Goal: Task Accomplishment & Management: Manage account settings

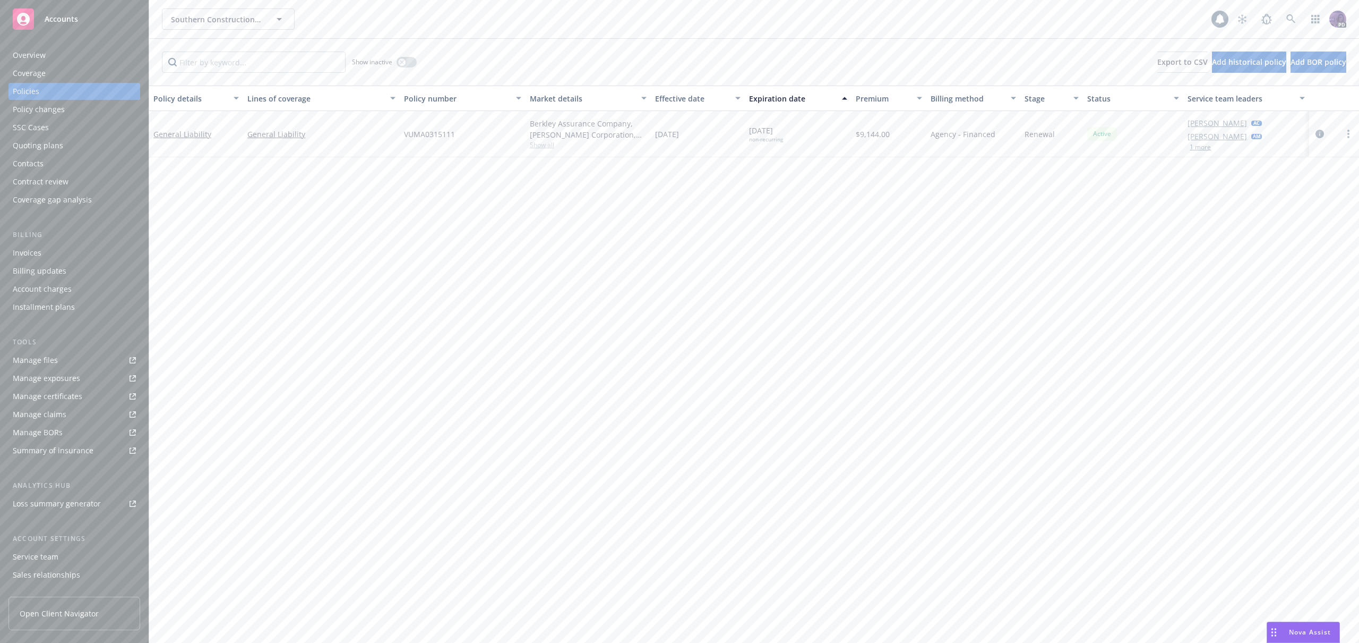
click at [338, 11] on div "Southern Construction & Development, Inc. Southern Construction & Development, …" at bounding box center [687, 18] width 1050 height 21
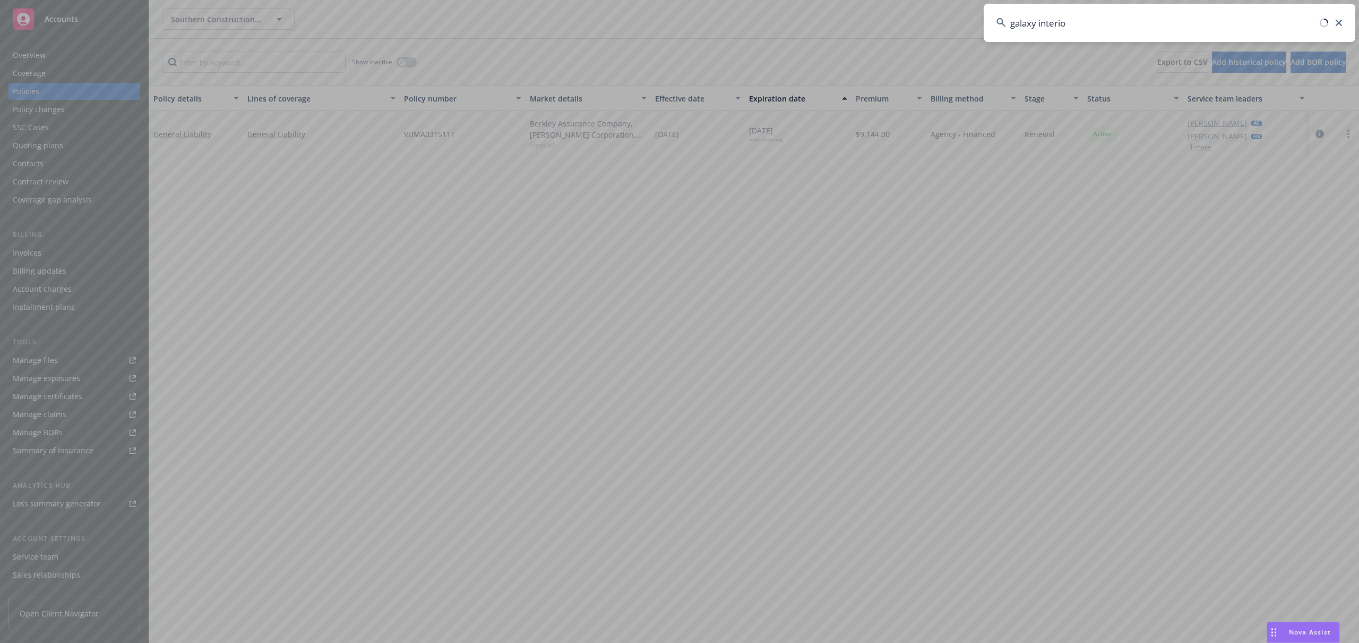
type input "galaxy interior"
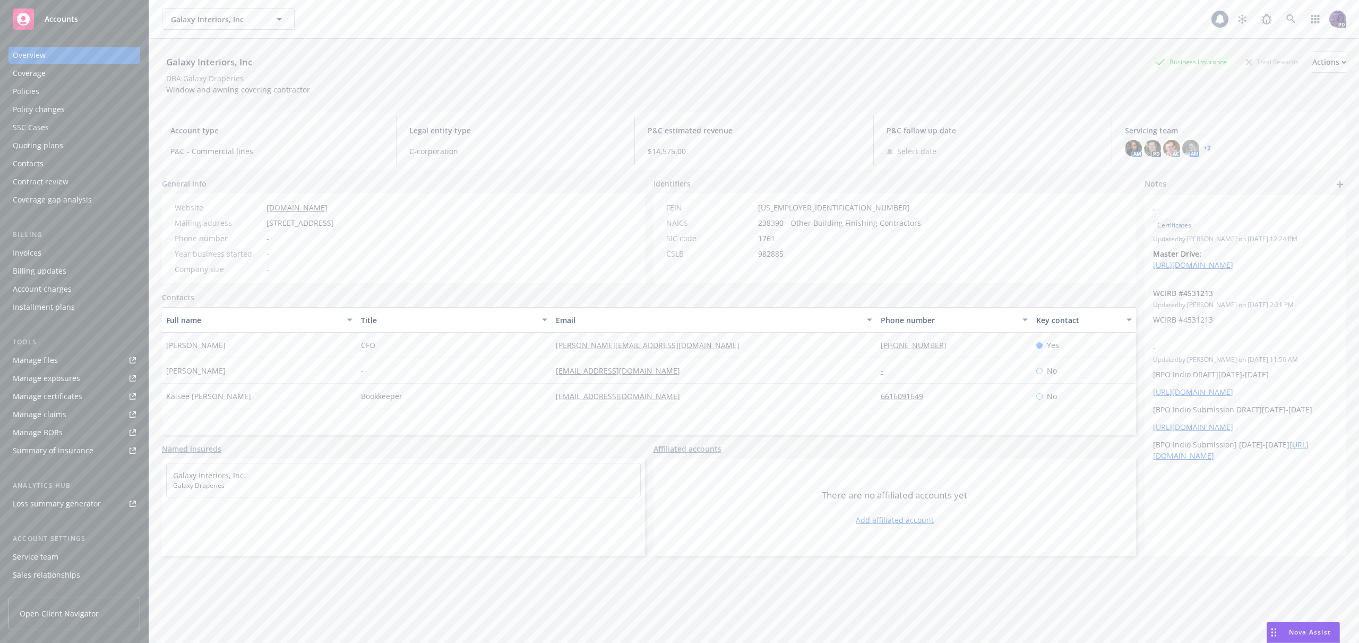
click at [98, 145] on div "Quoting plans" at bounding box center [74, 145] width 123 height 17
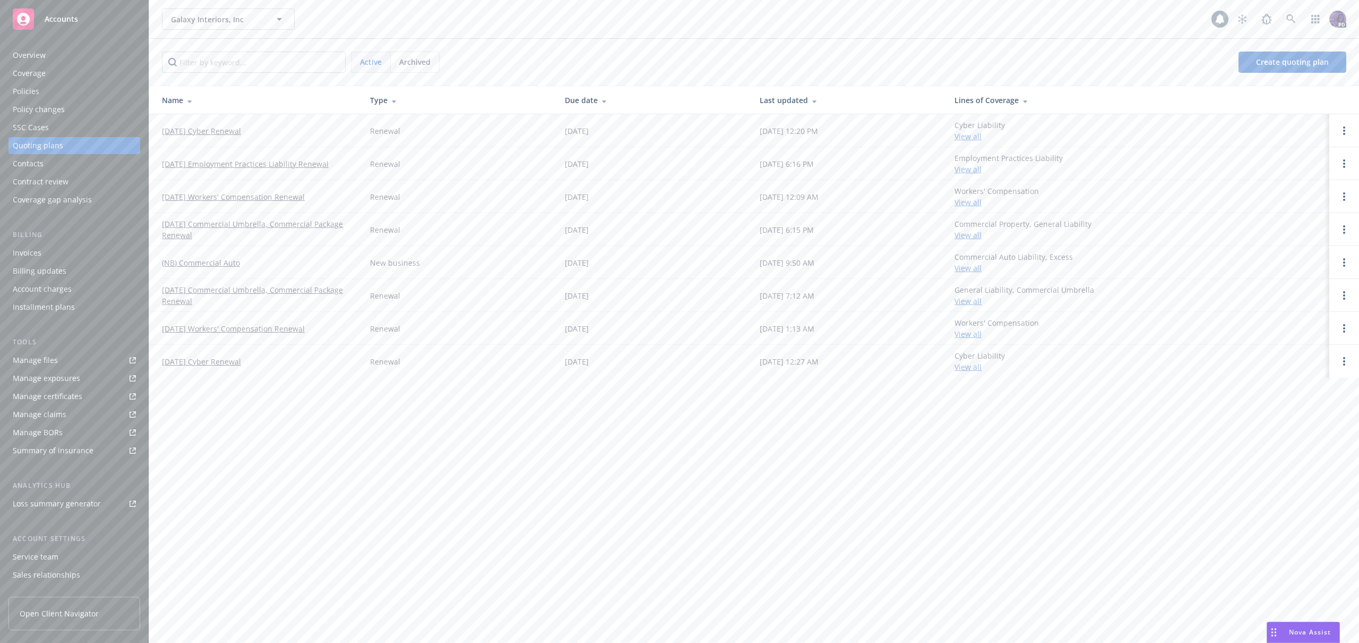
click at [219, 195] on link "[DATE] Workers' Compensation Renewal" at bounding box center [233, 196] width 143 height 11
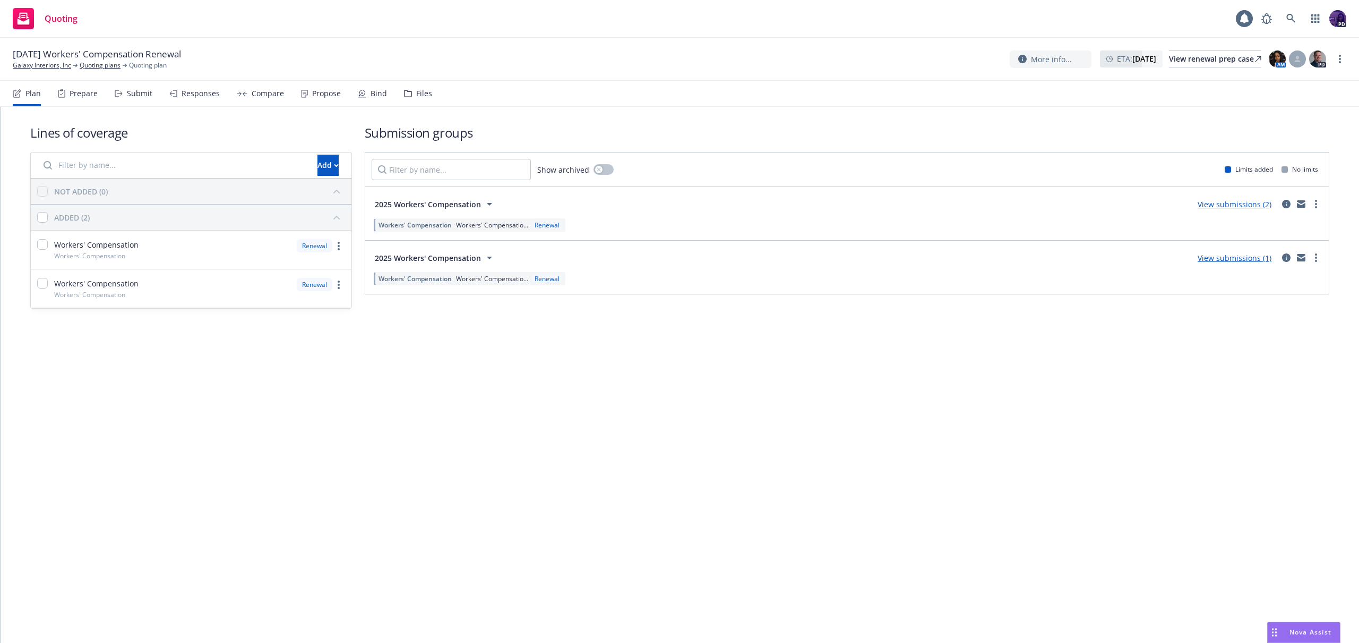
click at [315, 92] on div "Propose" at bounding box center [326, 93] width 29 height 8
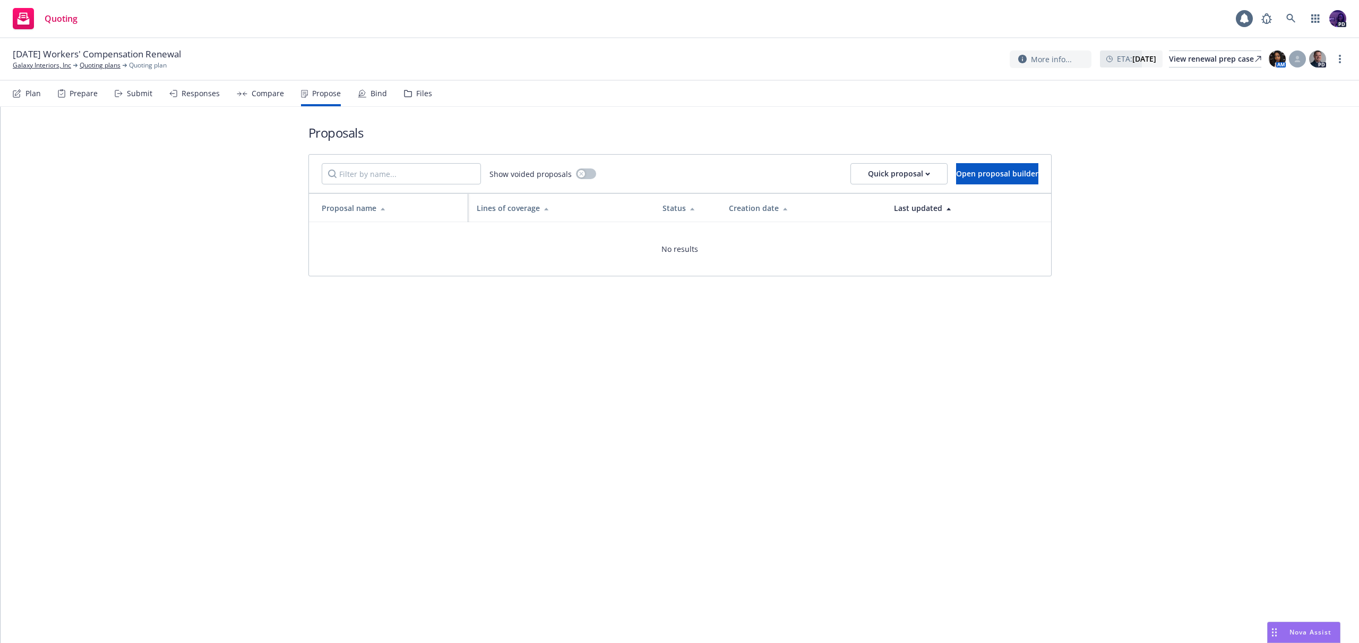
click at [177, 90] on div "Responses" at bounding box center [194, 93] width 50 height 25
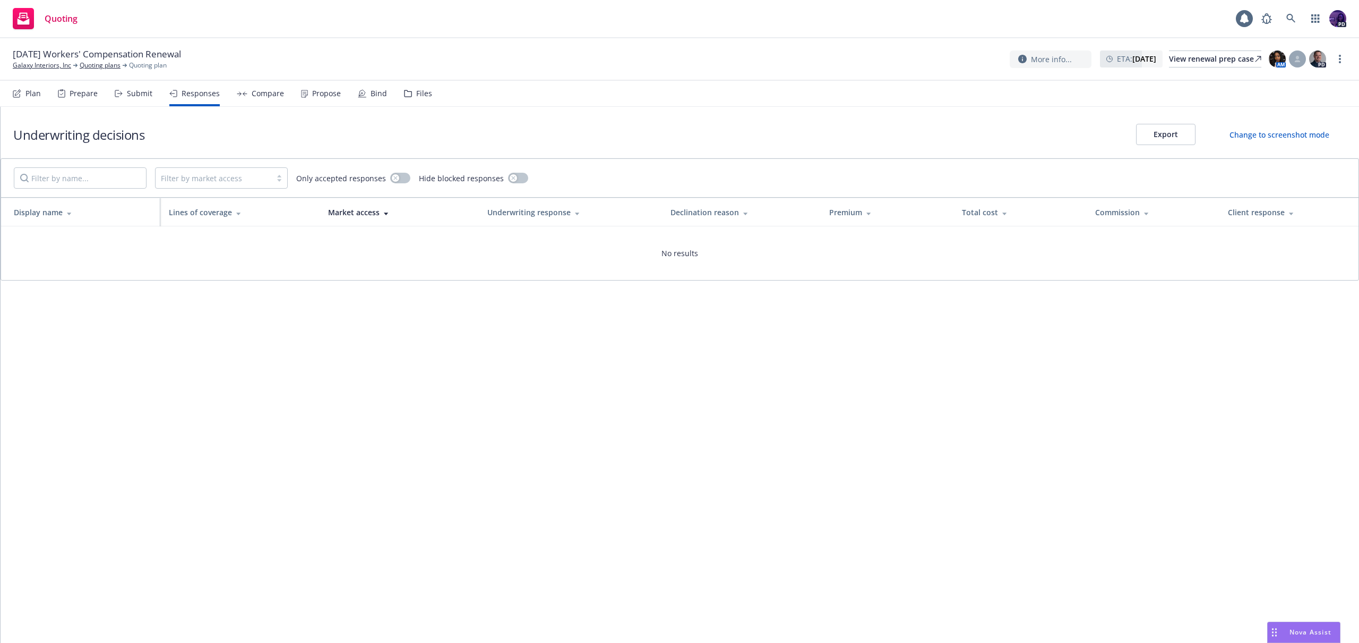
click at [140, 93] on div "Submit" at bounding box center [139, 93] width 25 height 8
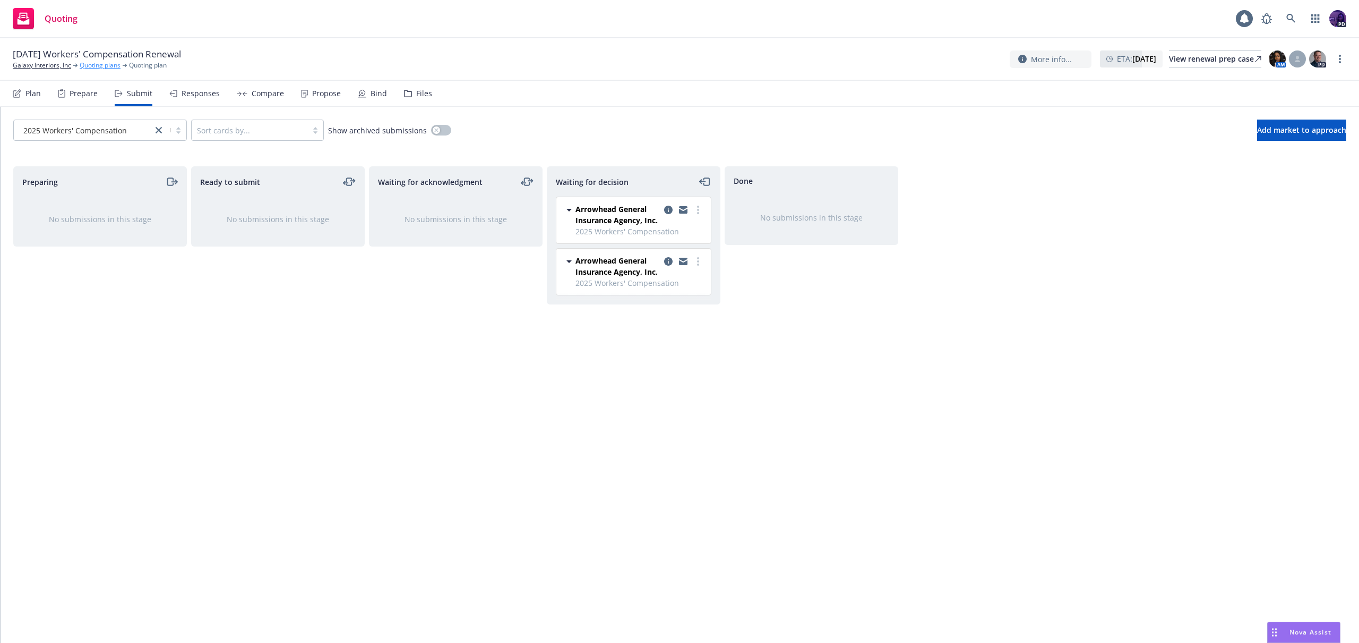
click at [104, 65] on link "Quoting plans" at bounding box center [100, 66] width 41 height 10
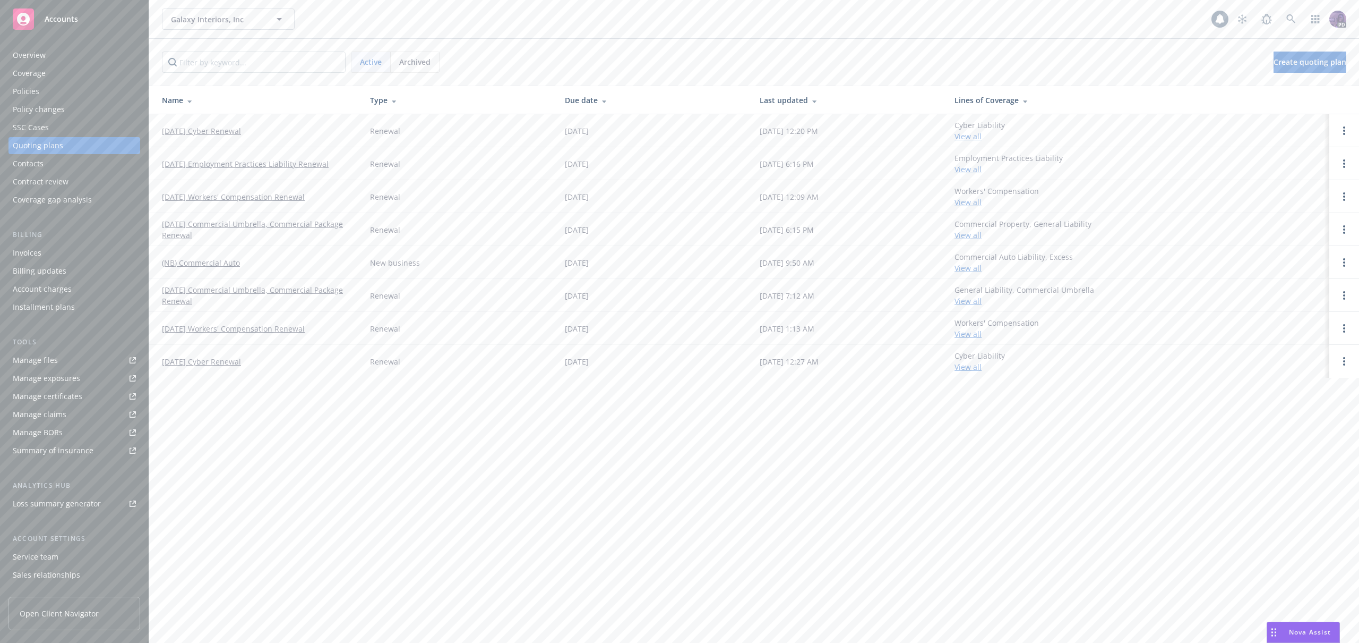
click at [432, 63] on div "Archived" at bounding box center [415, 62] width 48 height 20
click at [282, 262] on link "9/1/23 WC [Renewal] Galaxy Interiors, Inc" at bounding box center [236, 262] width 148 height 11
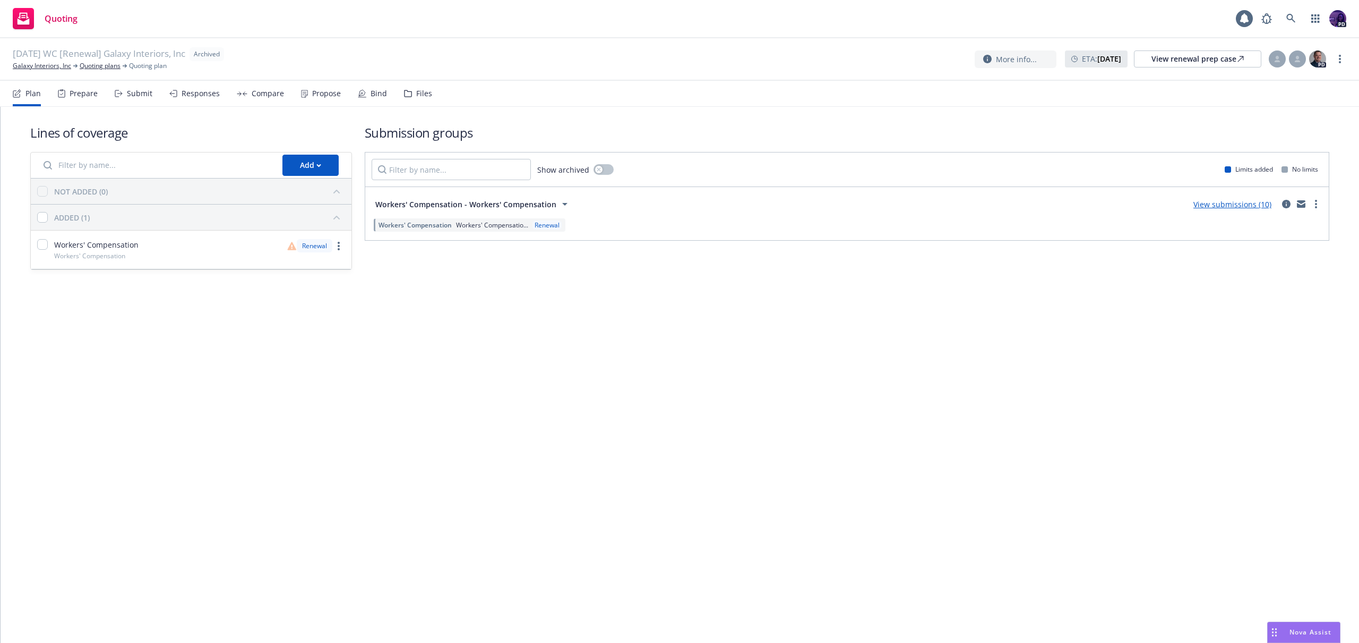
click at [1245, 198] on div "View submissions (10)" at bounding box center [1232, 204] width 91 height 13
click at [1244, 200] on link "View submissions (10)" at bounding box center [1233, 204] width 78 height 10
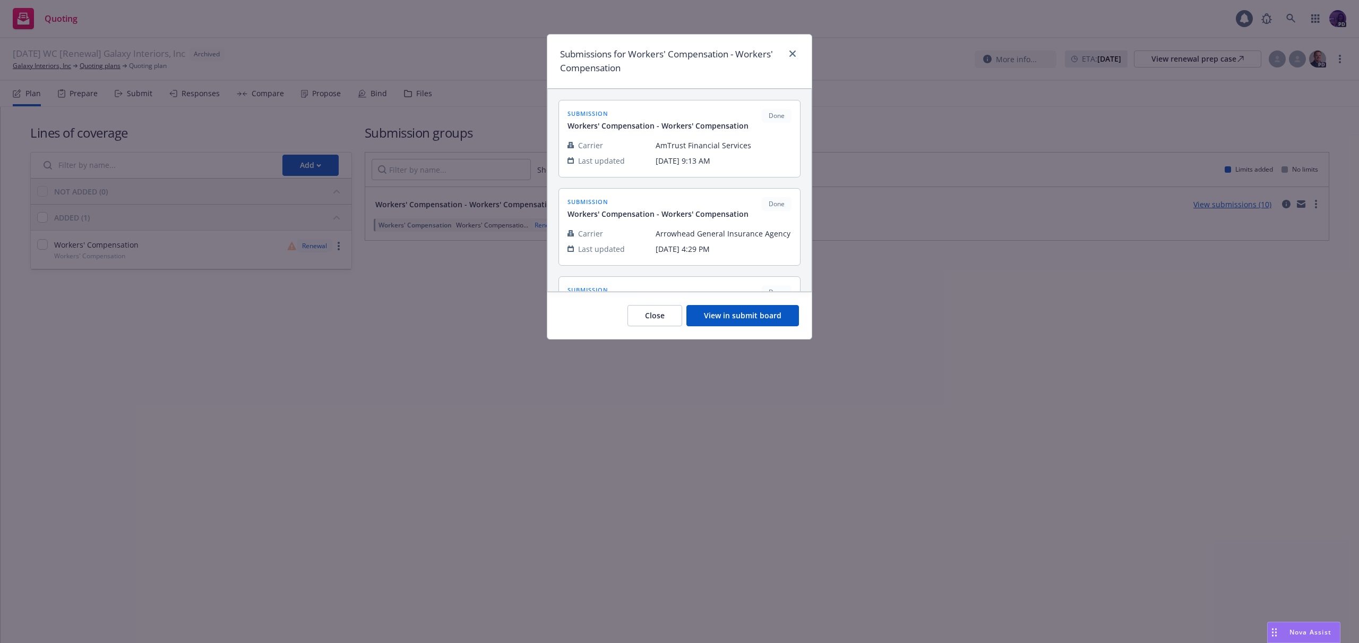
drag, startPoint x: 754, startPoint y: 301, endPoint x: 747, endPoint y: 315, distance: 15.9
click at [753, 301] on div "Close View in submit board" at bounding box center [679, 315] width 264 height 47
click at [745, 321] on button "View in submit board" at bounding box center [743, 315] width 113 height 21
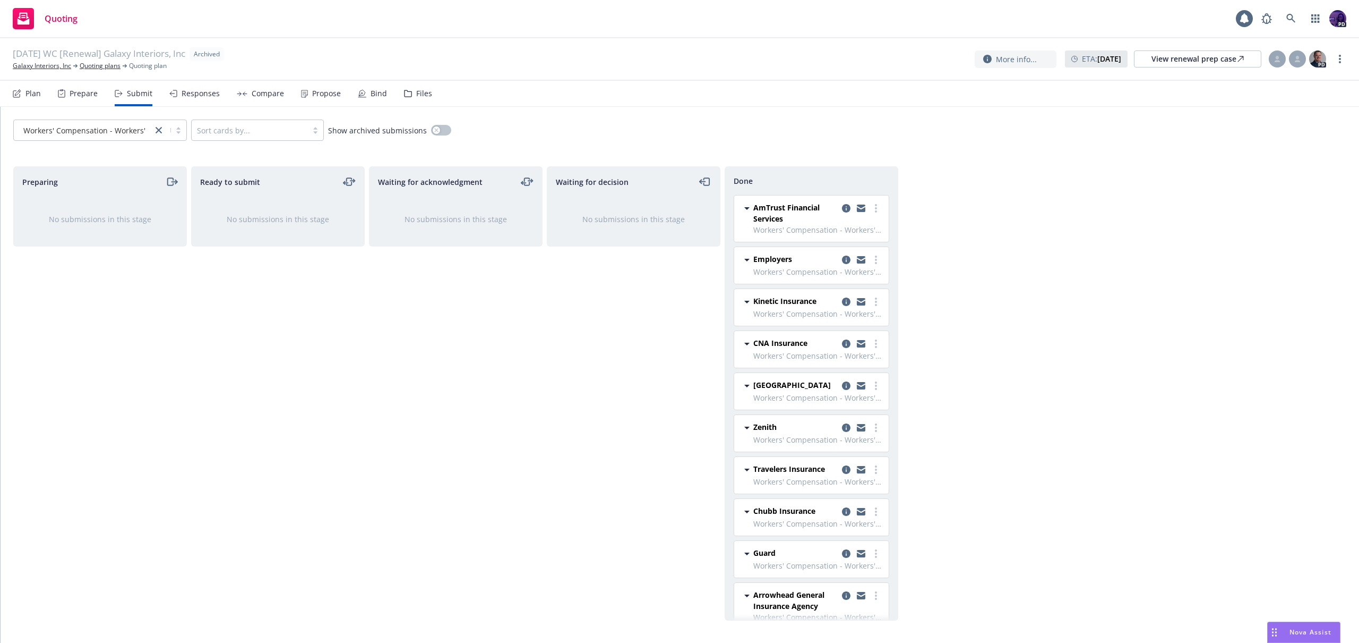
click at [211, 98] on div "Responses" at bounding box center [201, 93] width 38 height 8
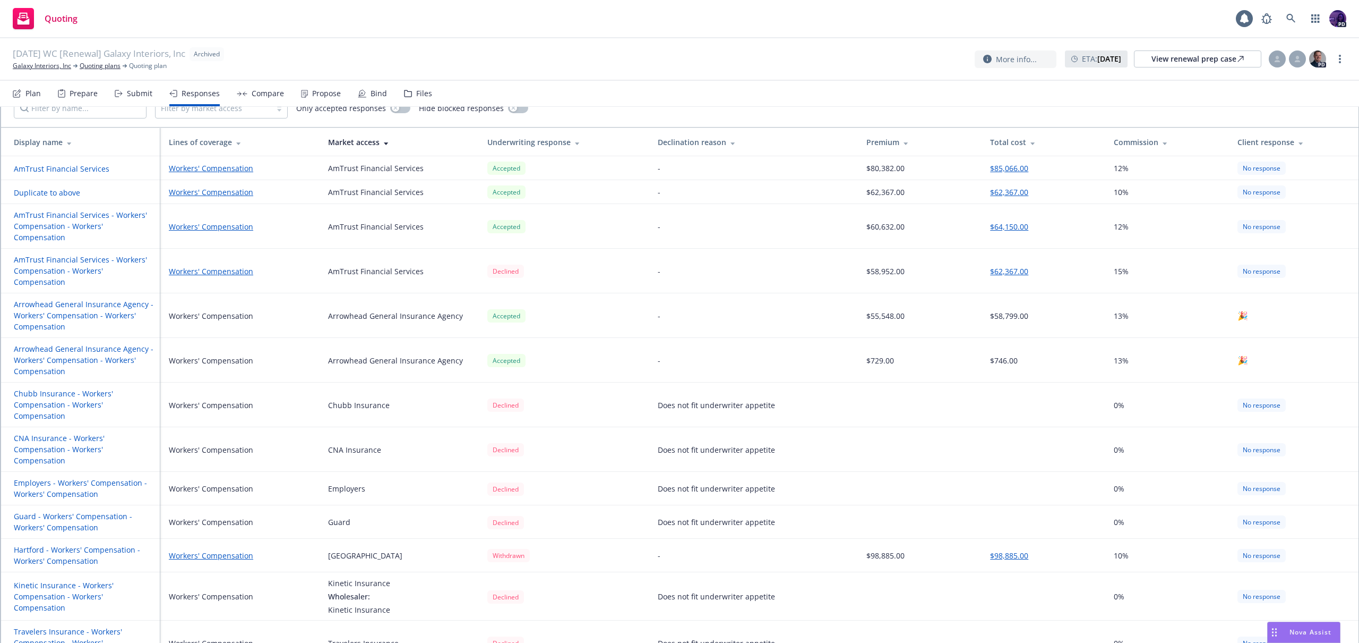
scroll to position [71, 0]
click at [104, 67] on link "Quoting plans" at bounding box center [100, 66] width 41 height 10
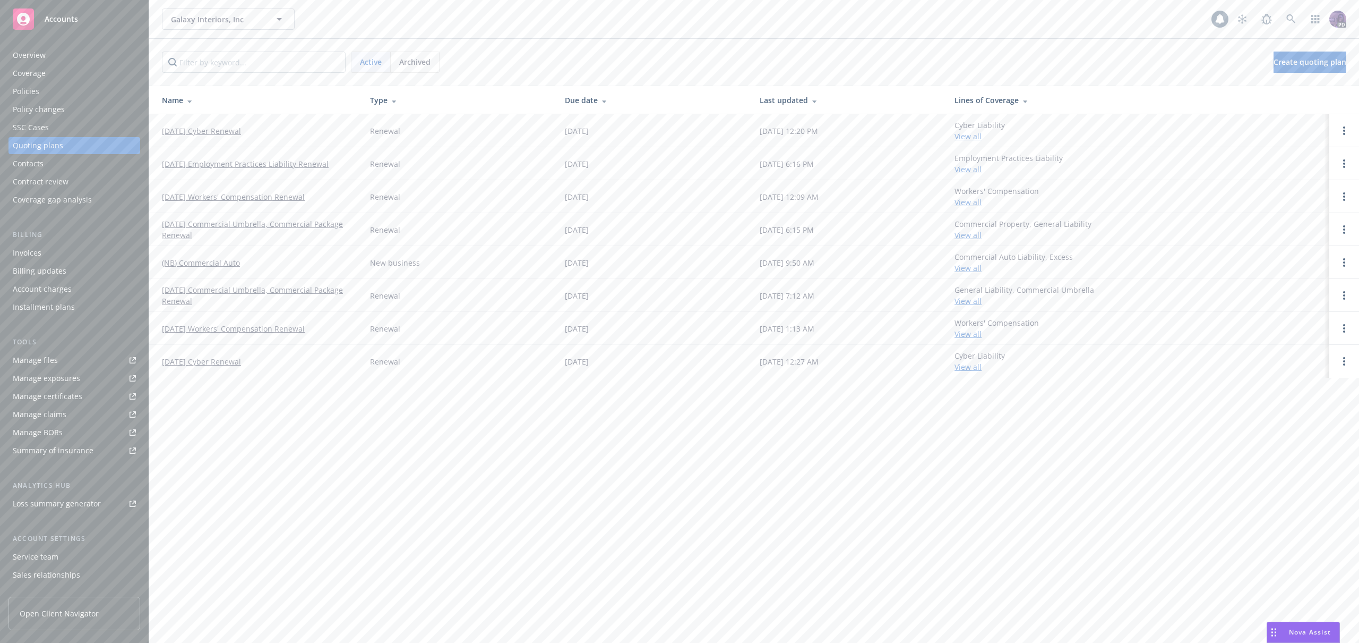
click at [88, 93] on div "Policies" at bounding box center [74, 91] width 123 height 17
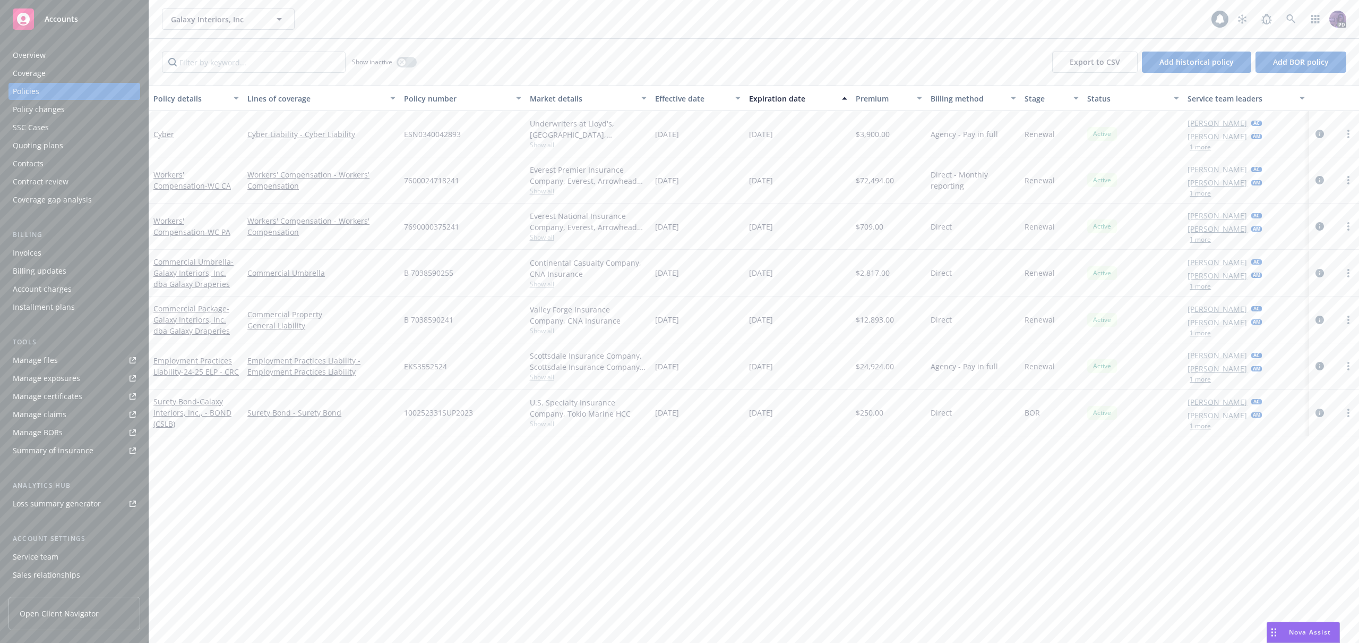
drag, startPoint x: 134, startPoint y: 35, endPoint x: 117, endPoint y: 45, distance: 19.3
click at [120, 44] on div "Overview Coverage Policies Policy changes SSC Cases Quoting plans Contacts Cont…" at bounding box center [74, 338] width 149 height 609
click at [110, 54] on div "Overview" at bounding box center [74, 55] width 123 height 17
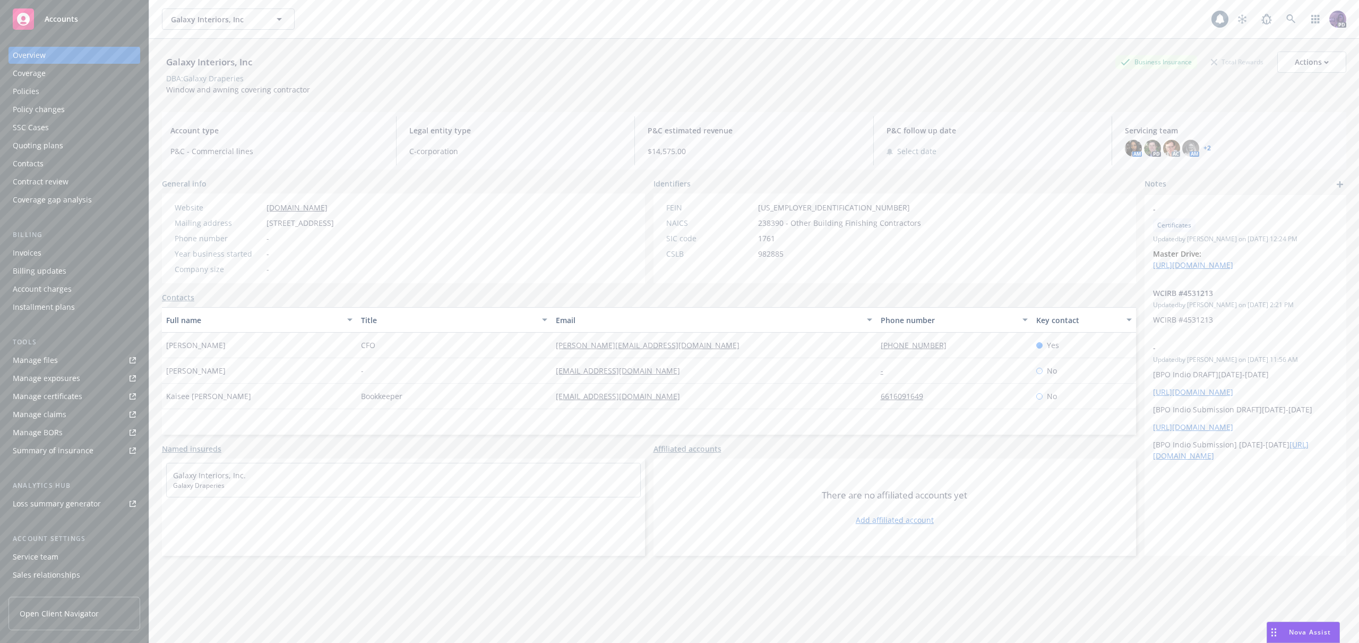
click at [89, 96] on div "Policies" at bounding box center [74, 91] width 123 height 17
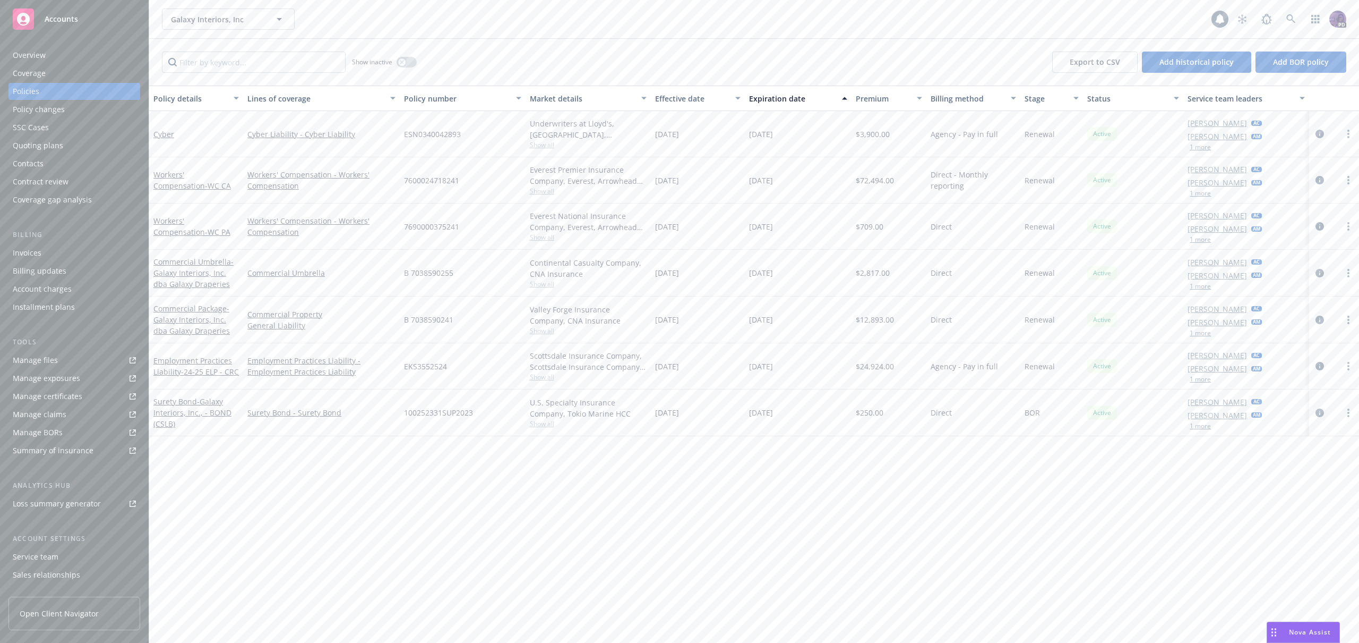
click at [385, 7] on div "Galaxy Interiors, Inc Galaxy Interiors, Inc 1 PD" at bounding box center [754, 19] width 1210 height 38
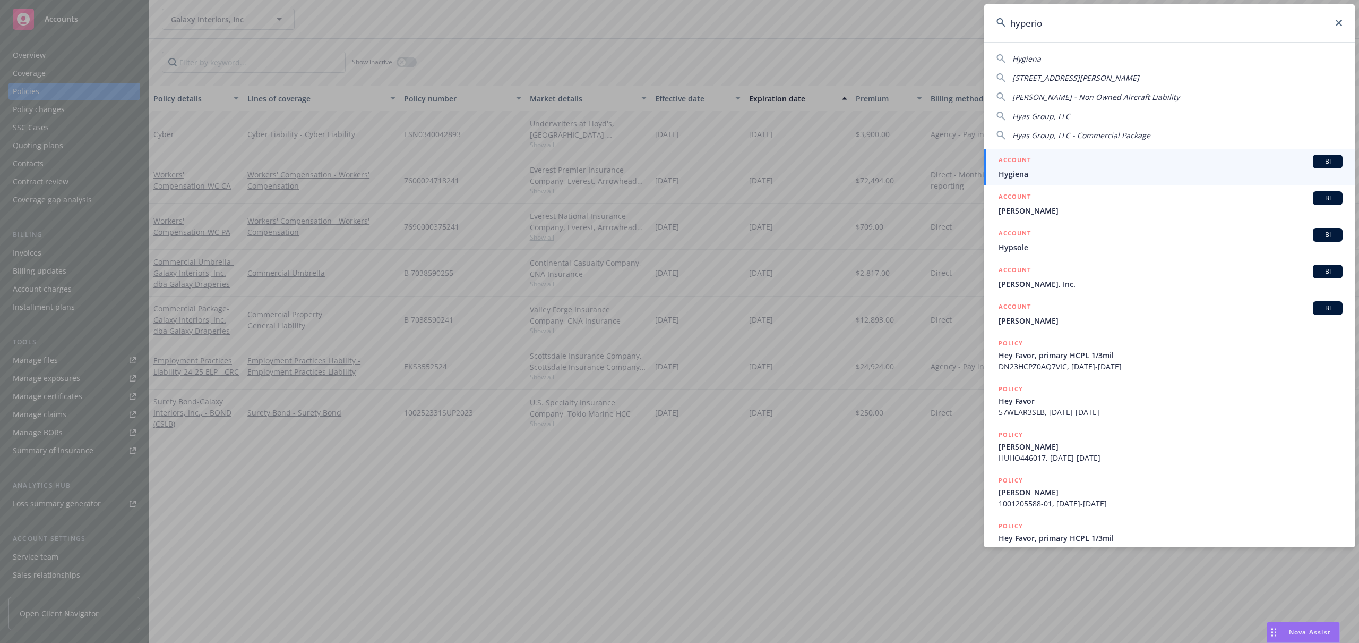
type input "hyperion"
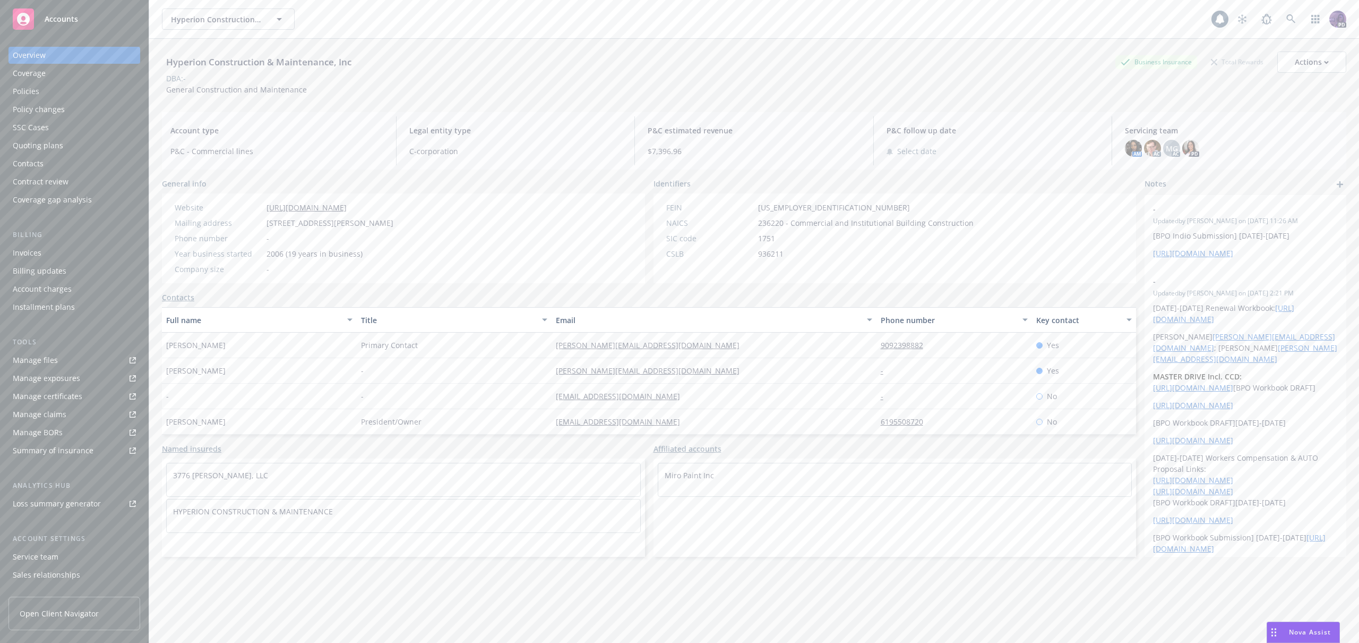
click at [99, 91] on div "Policies" at bounding box center [74, 91] width 123 height 17
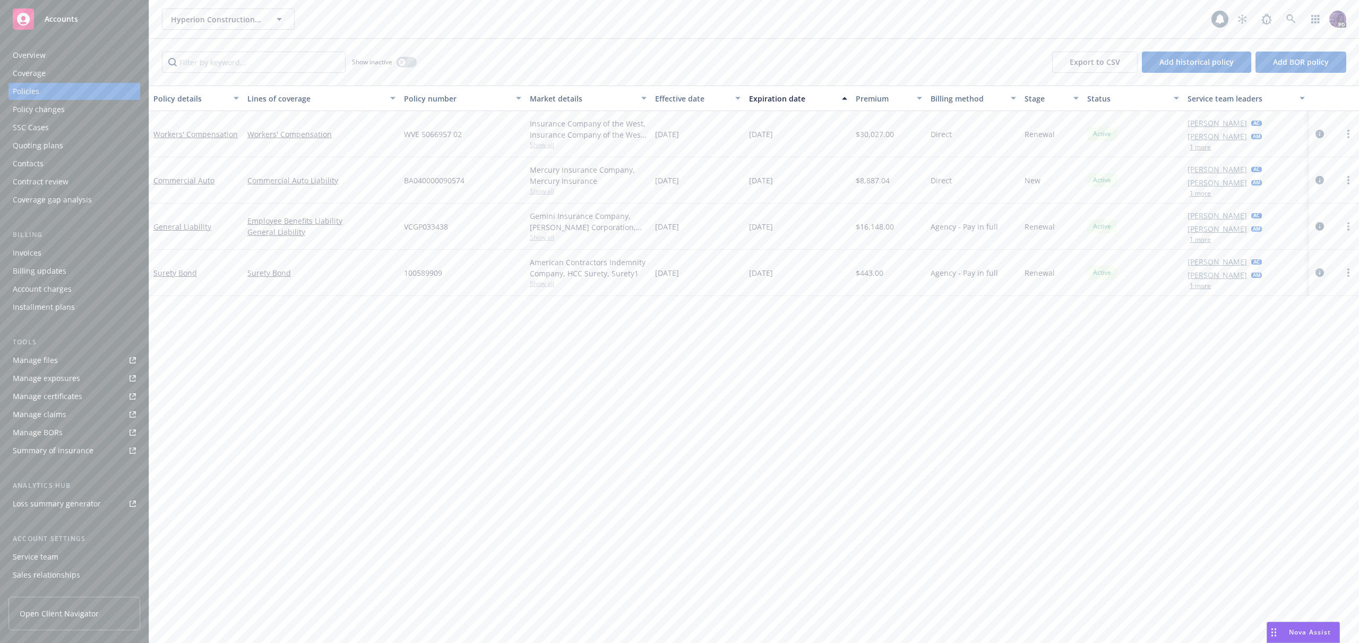
click at [70, 142] on div "Quoting plans" at bounding box center [74, 145] width 123 height 17
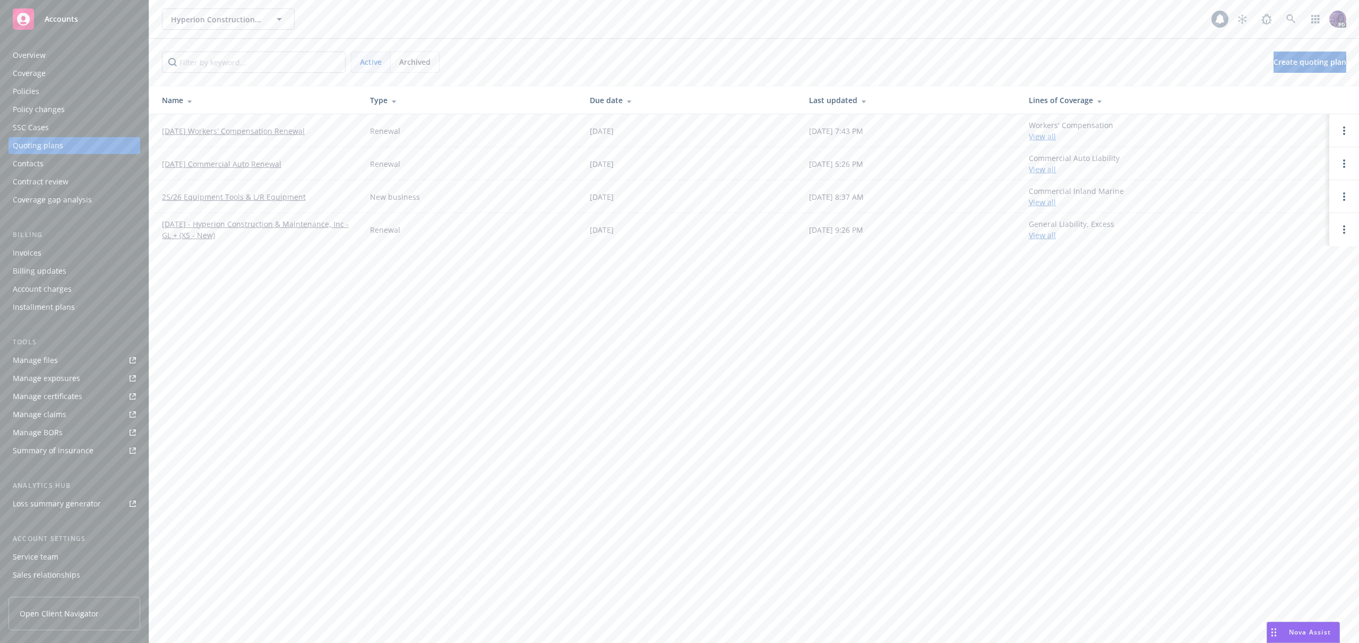
click at [269, 134] on link "[DATE] Workers' Compensation Renewal" at bounding box center [233, 130] width 143 height 11
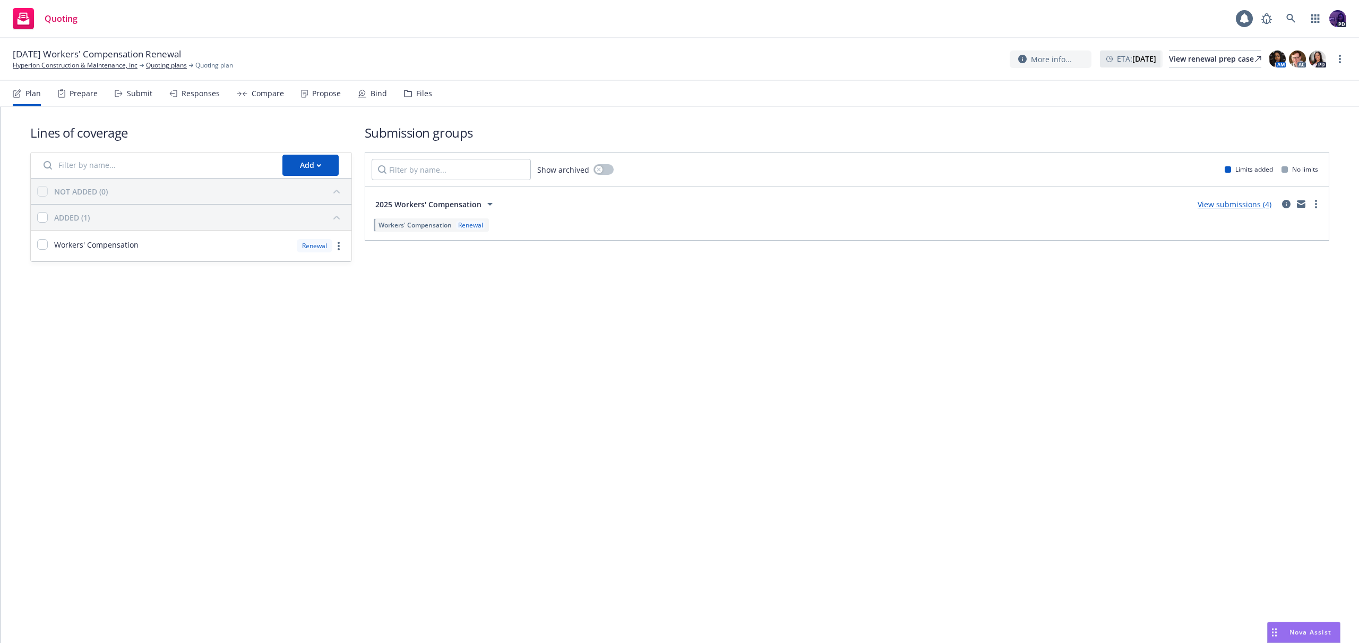
click at [1248, 208] on link "View submissions (4)" at bounding box center [1235, 204] width 74 height 10
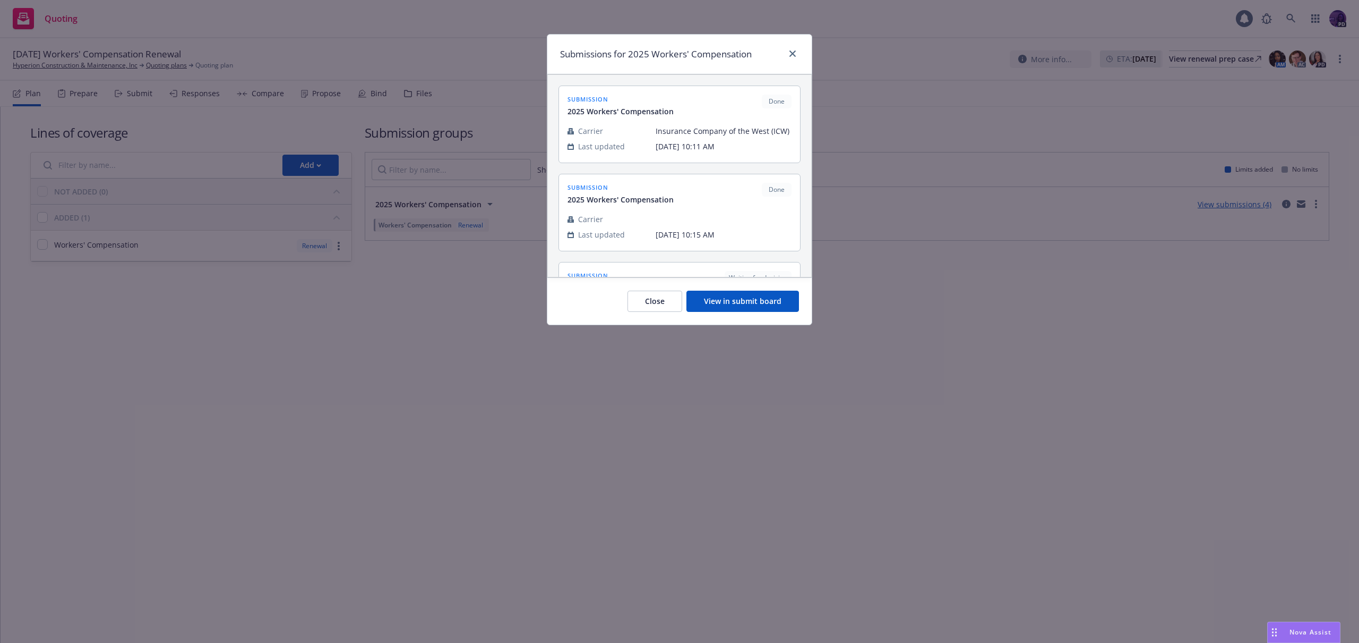
click at [743, 298] on button "View in submit board" at bounding box center [743, 300] width 113 height 21
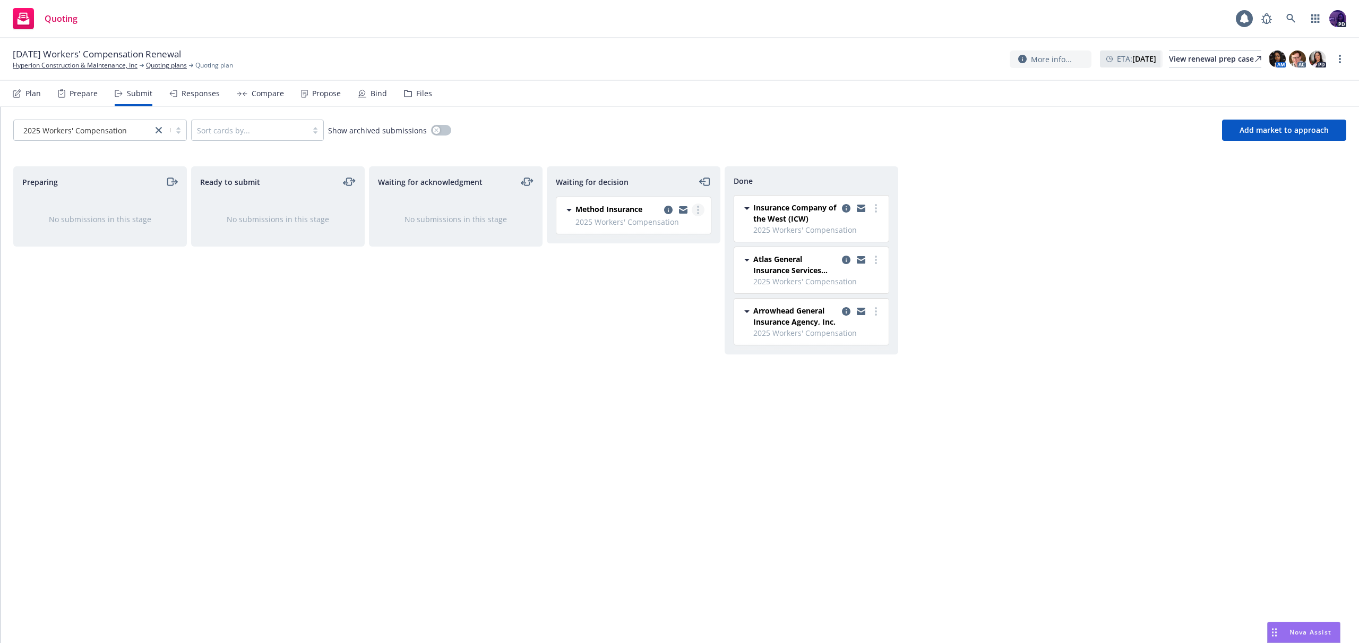
click at [696, 208] on link "more" at bounding box center [698, 209] width 13 height 13
click at [654, 268] on link "Add accepted decision" at bounding box center [651, 273] width 106 height 21
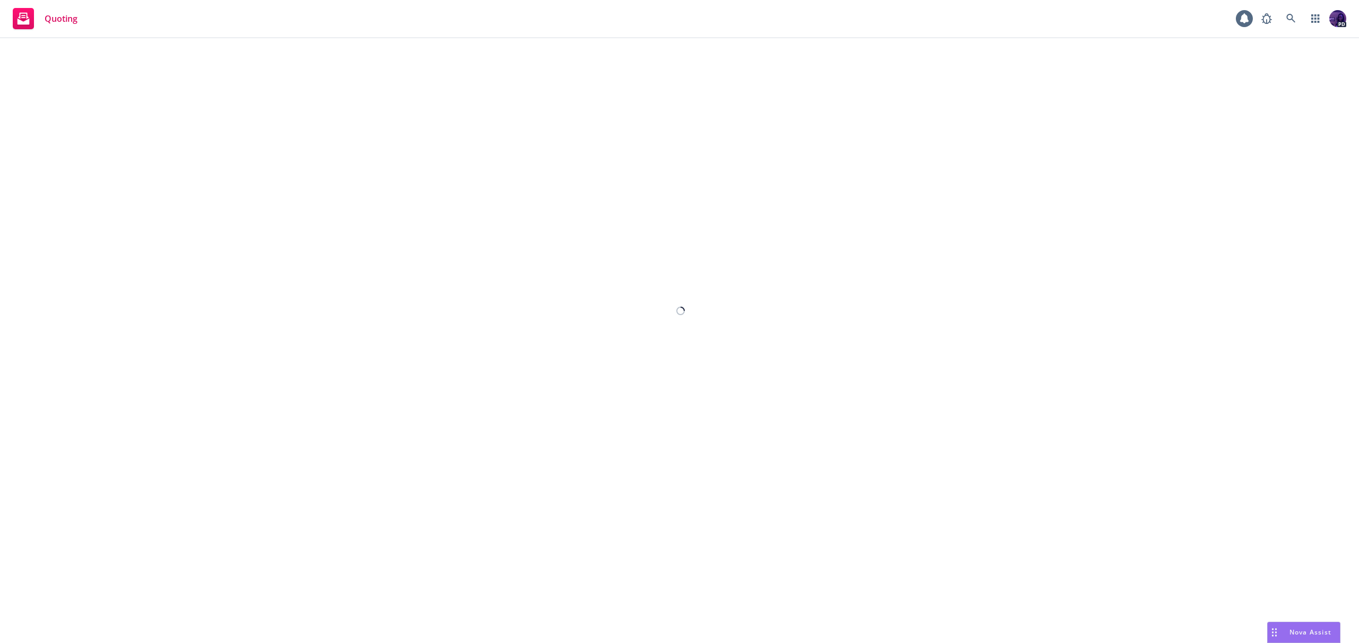
select select "12"
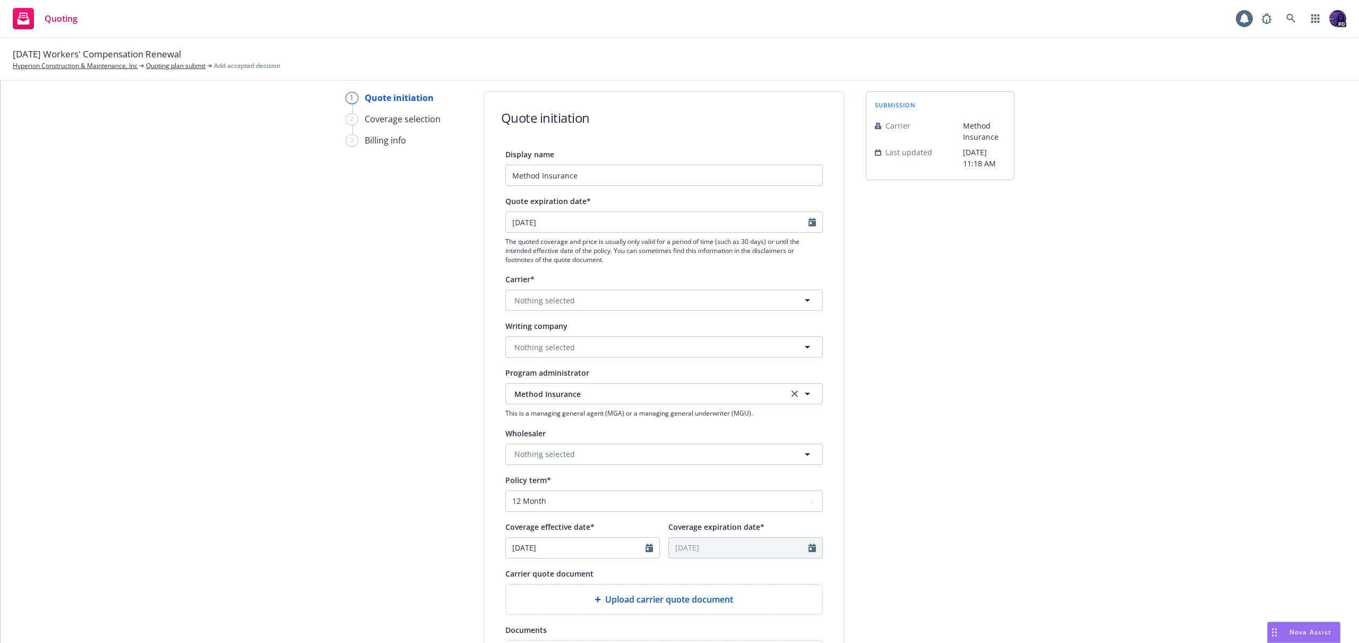
scroll to position [32, 0]
click at [604, 298] on button "Nothing selected" at bounding box center [665, 299] width 318 height 21
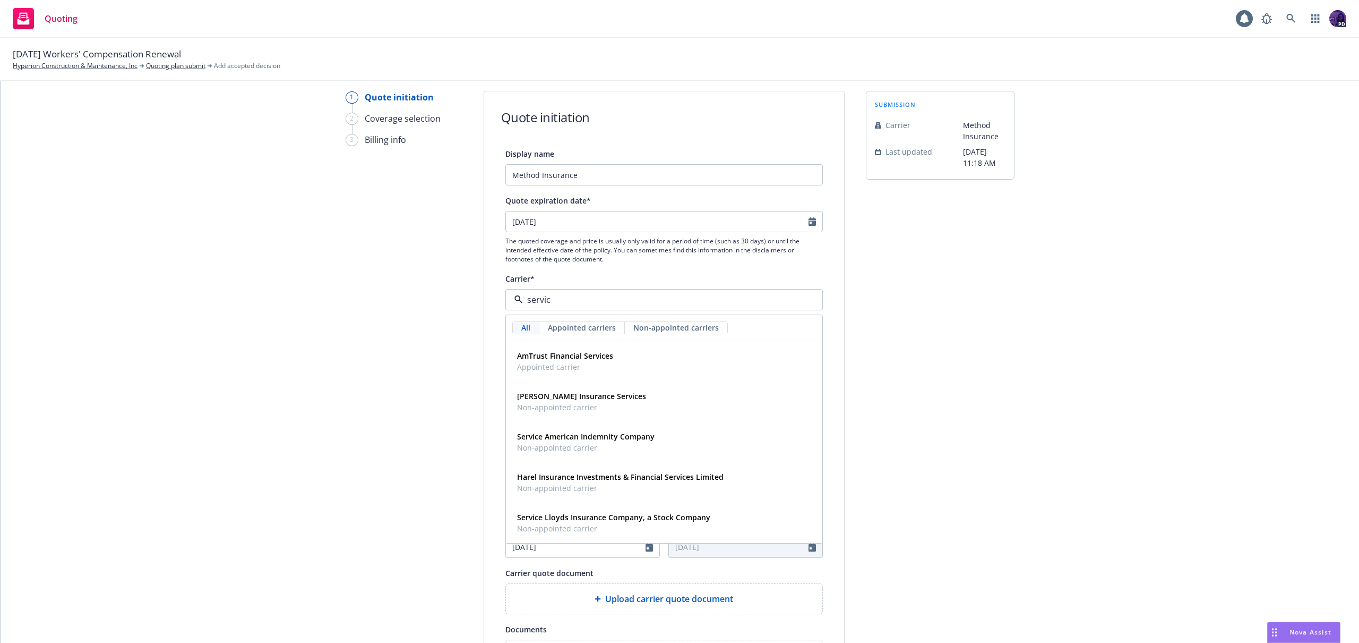
type input "service"
click at [622, 445] on span "Non-appointed carrier" at bounding box center [586, 447] width 138 height 11
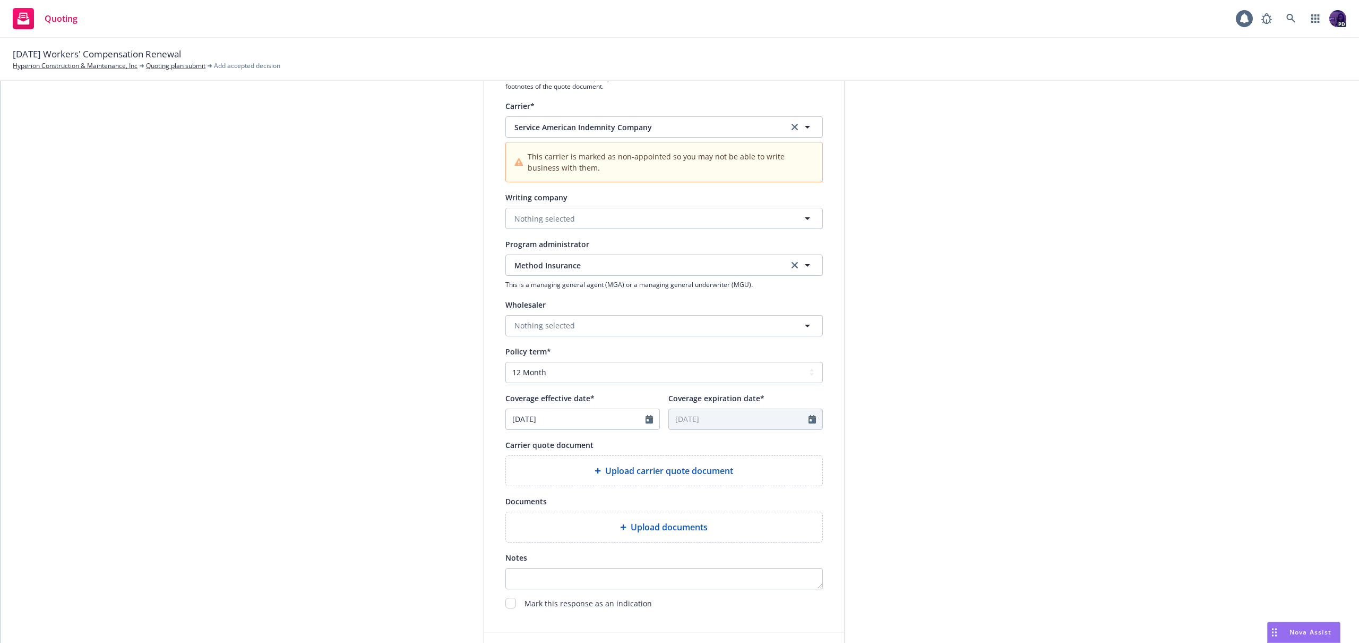
scroll to position [305, 0]
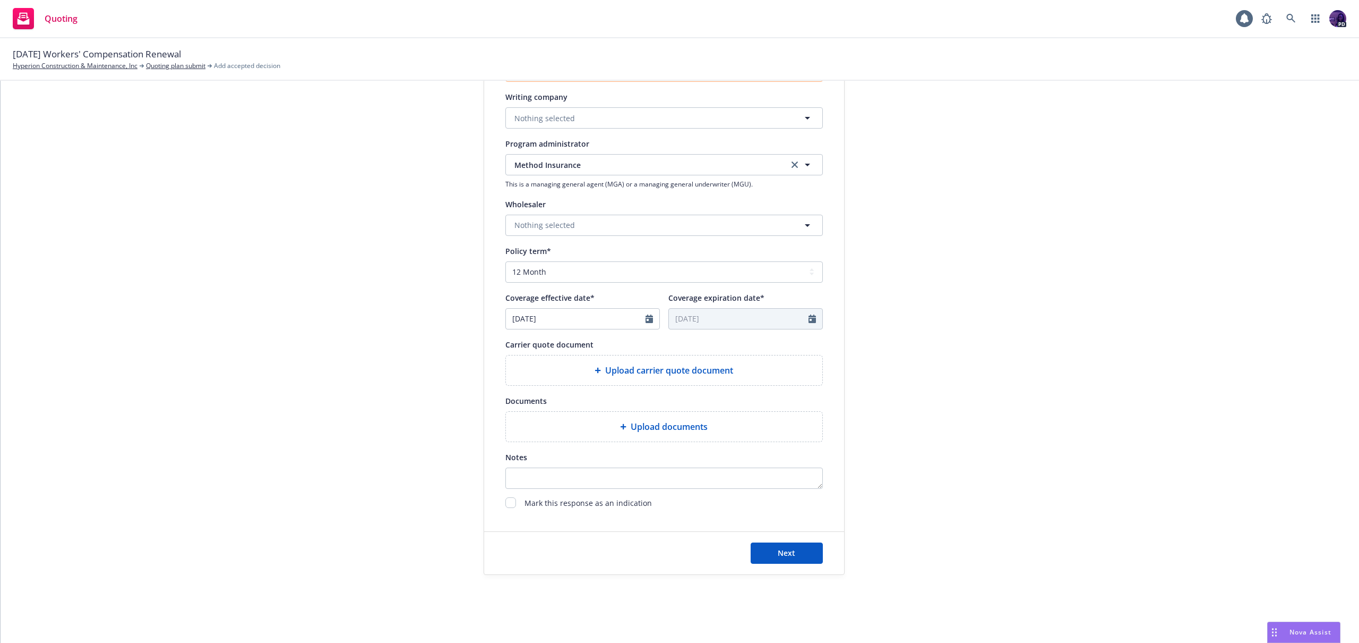
click at [678, 427] on span "Upload documents" at bounding box center [669, 426] width 77 height 13
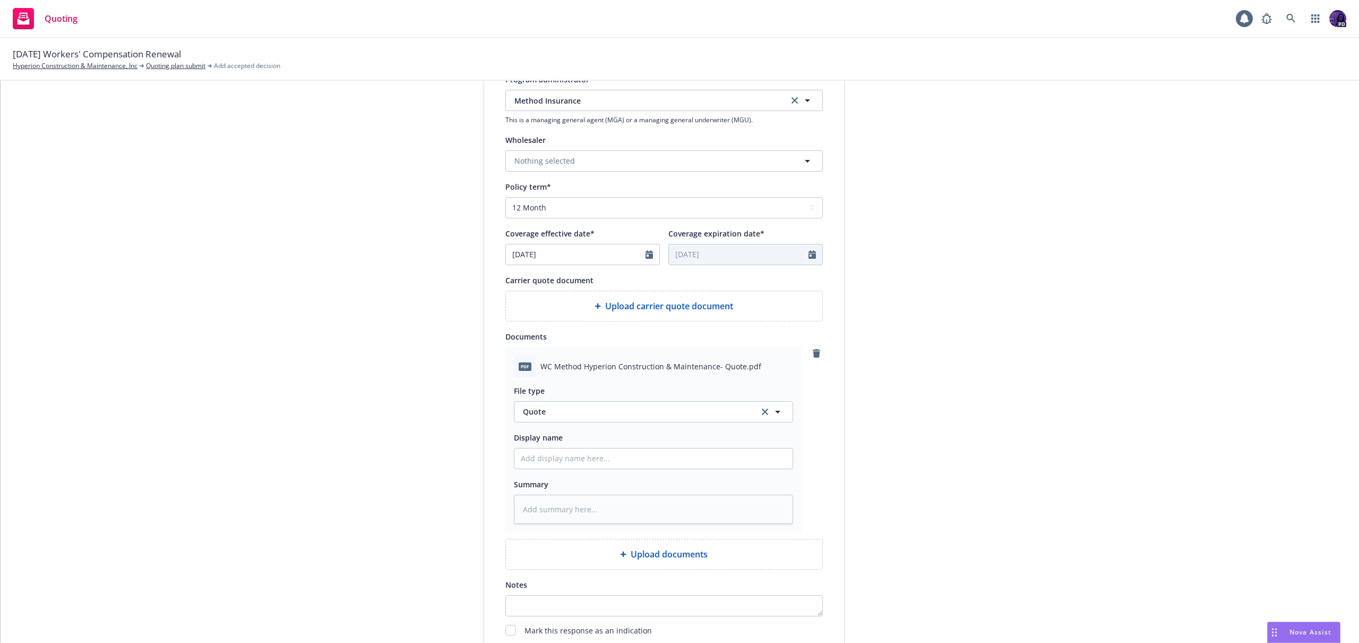
scroll to position [485, 0]
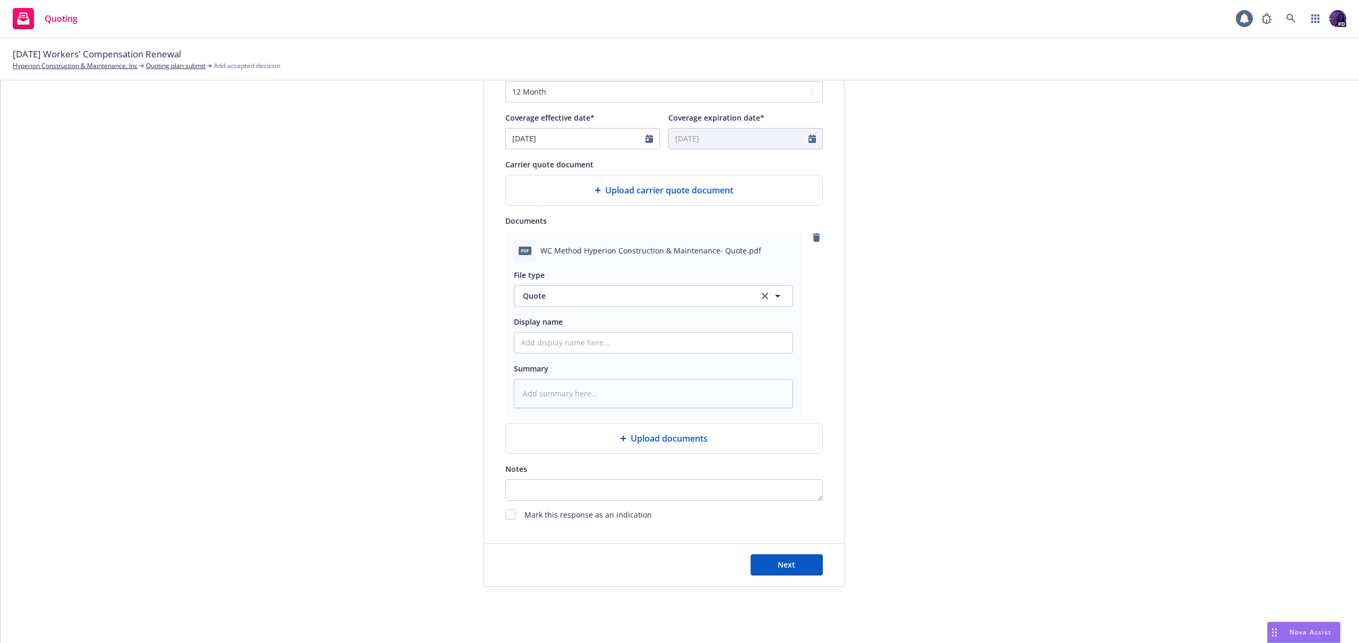
drag, startPoint x: 590, startPoint y: 323, endPoint x: 586, endPoint y: 330, distance: 8.6
click at [590, 322] on div "Display name" at bounding box center [653, 321] width 279 height 13
click at [585, 335] on input "Display name" at bounding box center [654, 342] width 278 height 20
type textarea "x"
type input "2"
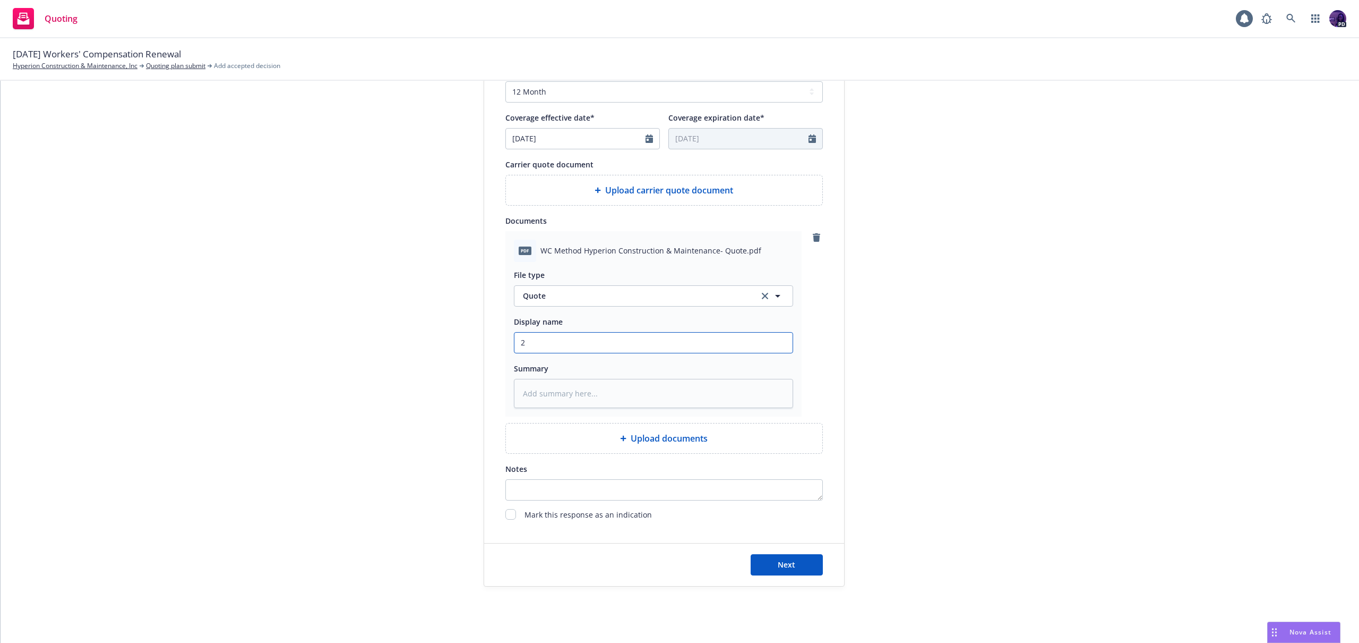
type textarea "x"
type input "25"
type textarea "x"
type input "25/"
type textarea "x"
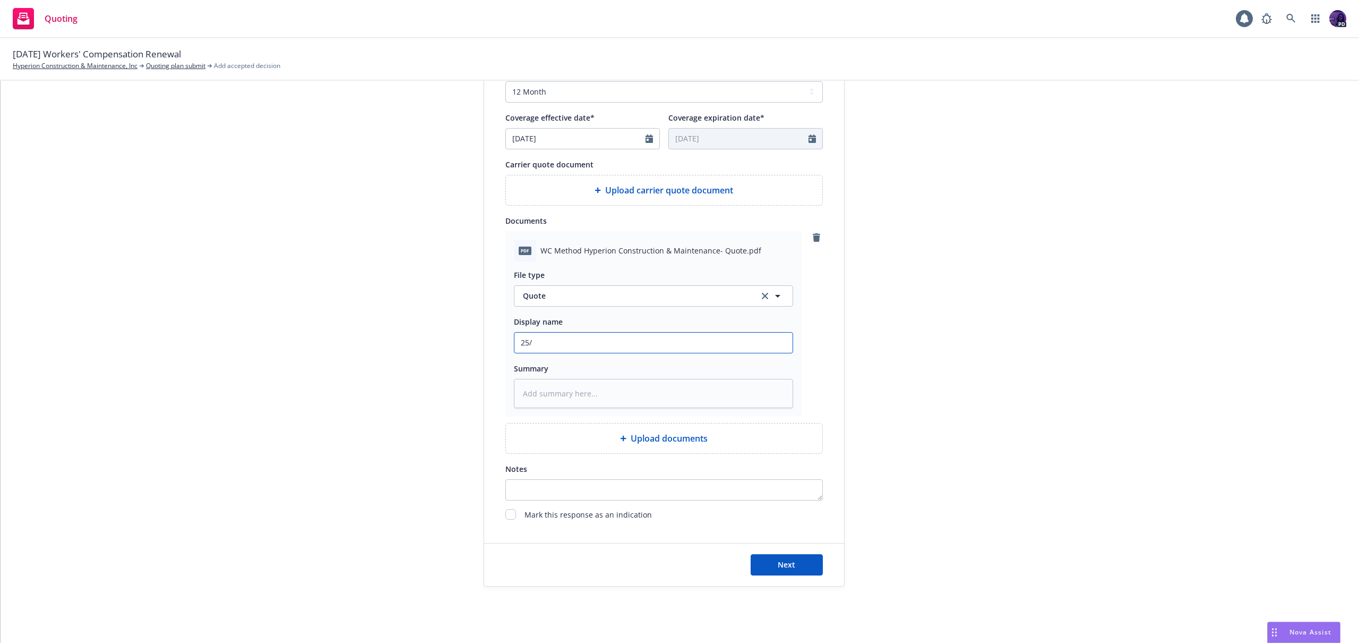
type input "25/2"
type textarea "x"
type input "25/26"
type textarea "x"
type input "25/26"
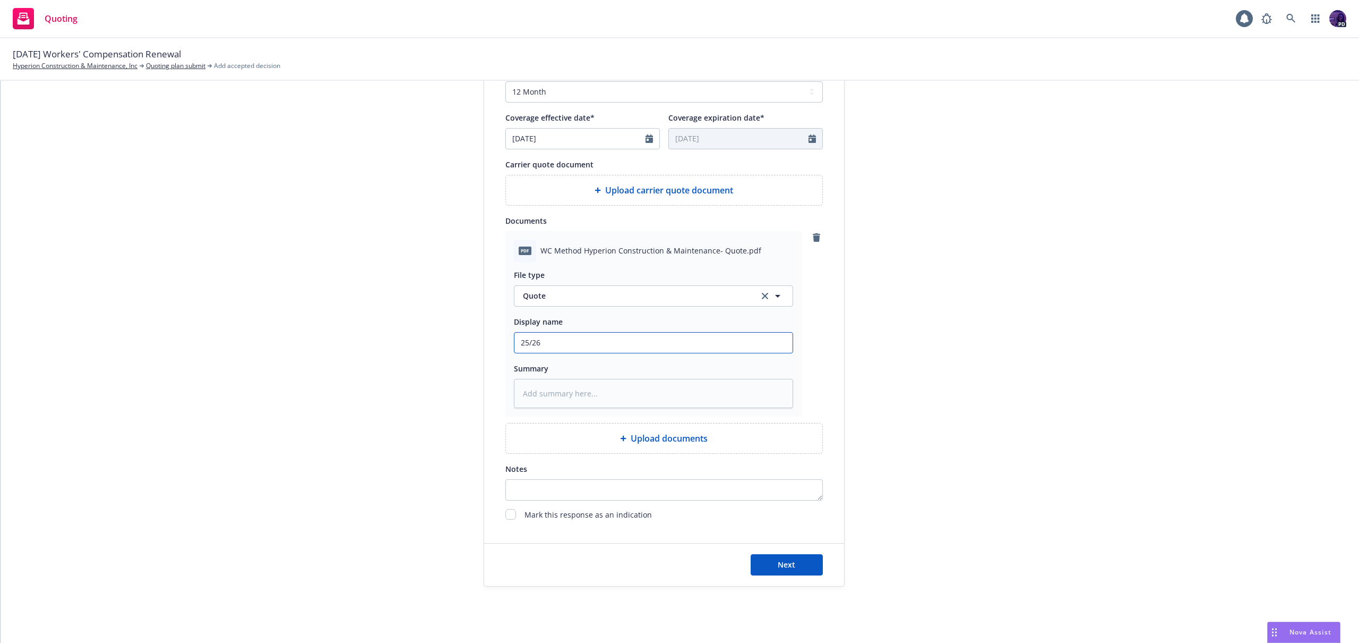
type textarea "x"
type input "25/26 M"
type textarea "x"
type input "25/26 Me"
type textarea "x"
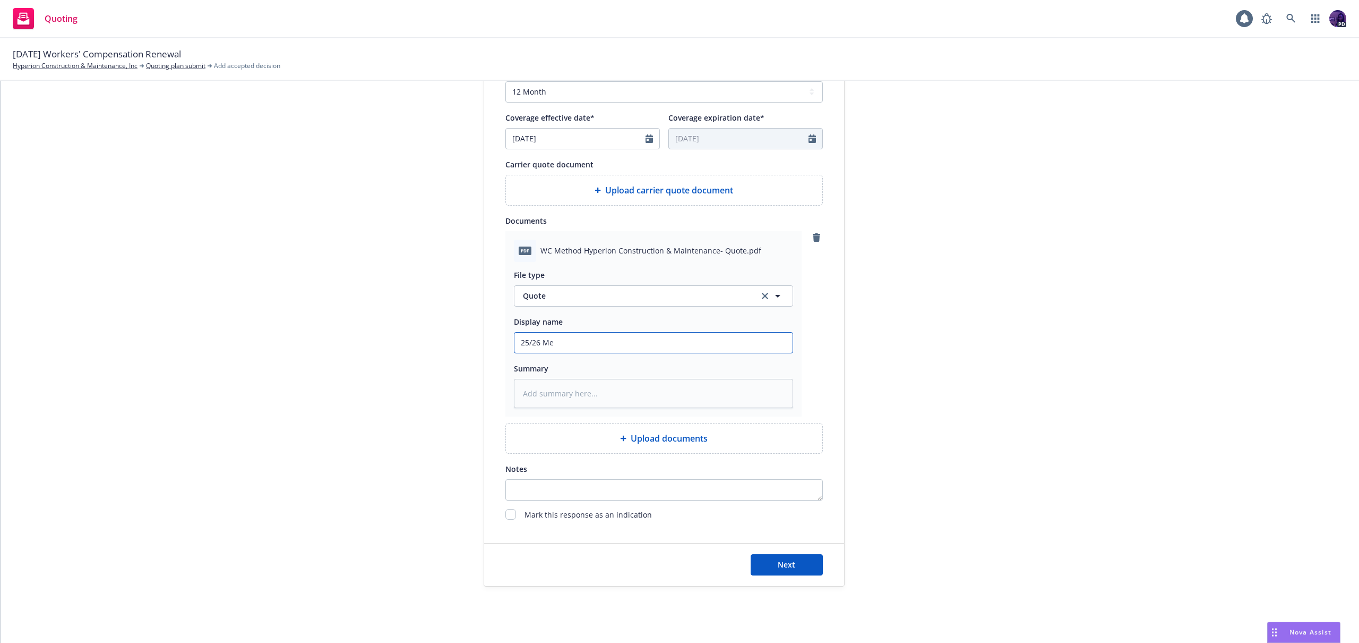
type input "25/26 Met"
type textarea "x"
type input "25/26 Meth"
type textarea "x"
type input "25/26 Metho"
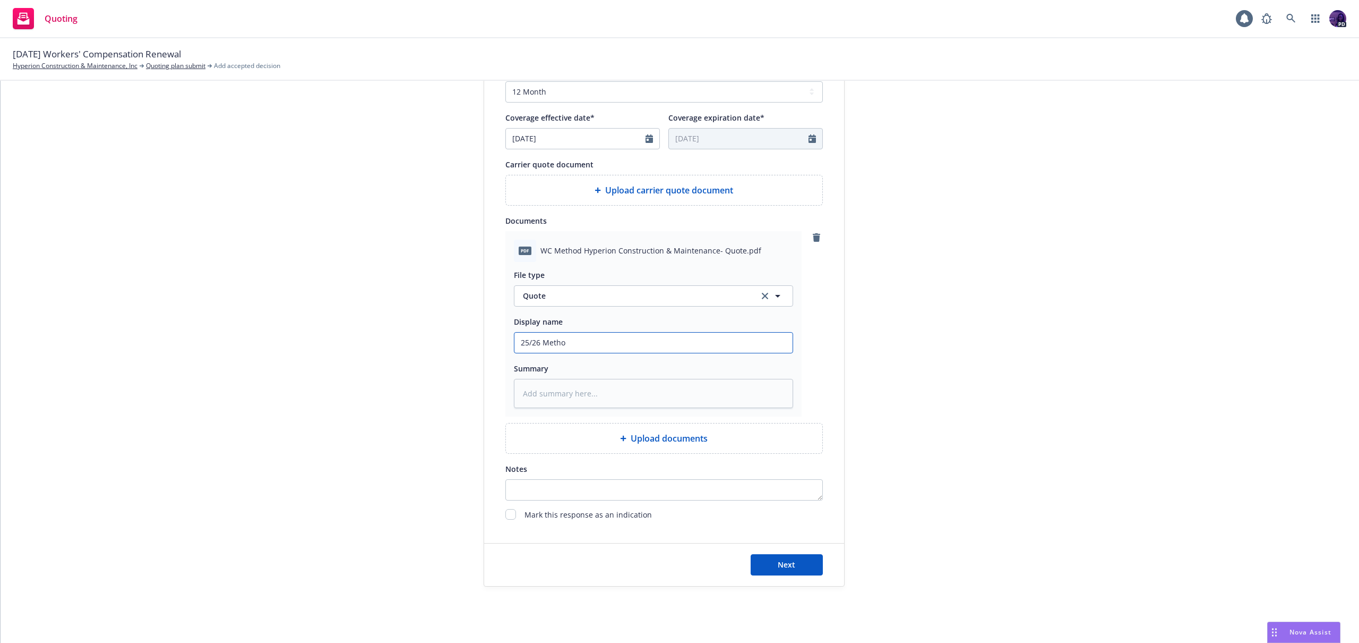
type textarea "x"
type input "25/26 Method"
type textarea "x"
type input "25/26 Method"
type textarea "x"
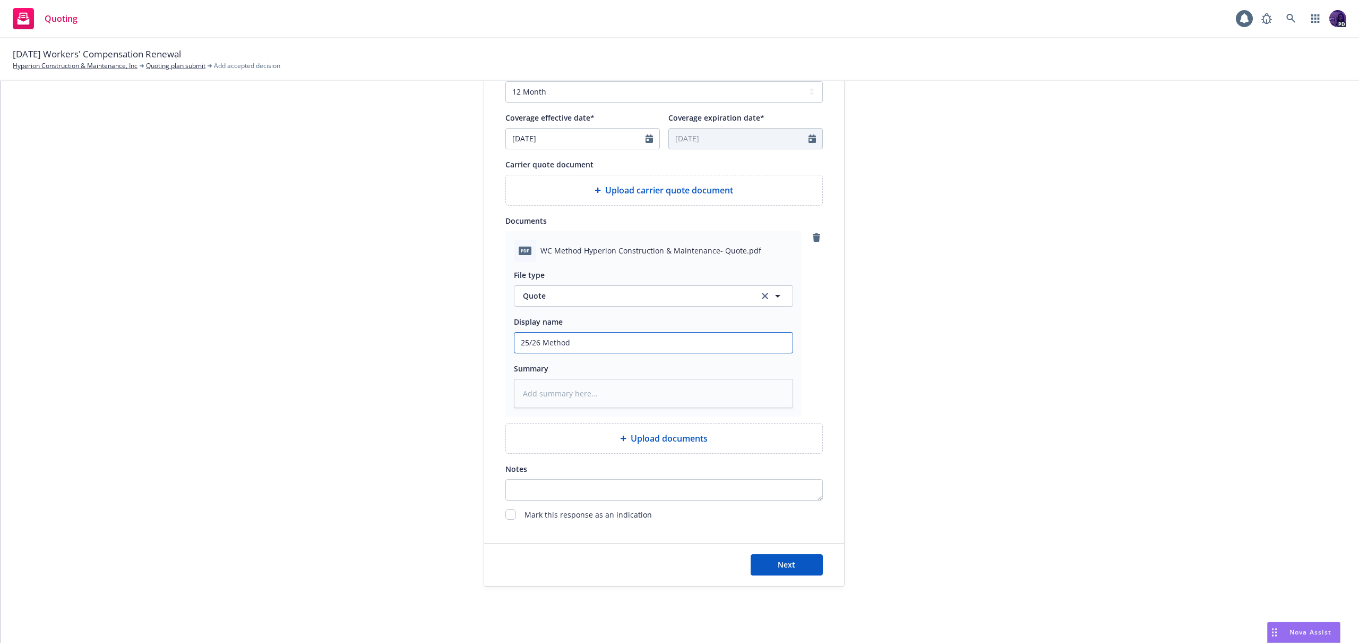
type input "25/26 Method W"
type textarea "x"
type input "25/26 Method WC"
type textarea "x"
type input "25/26 Method WC"
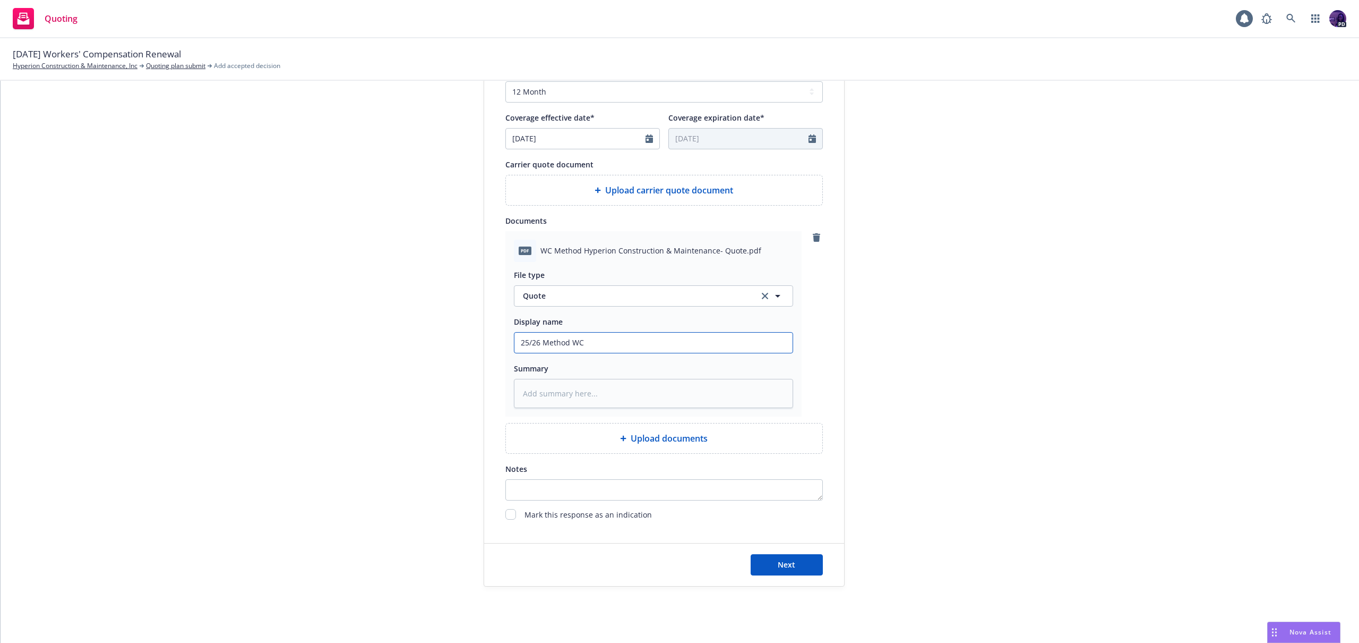
type textarea "x"
type input "25/26 Method WC $"
type textarea "x"
type input "25/26 Method WC $3"
type textarea "x"
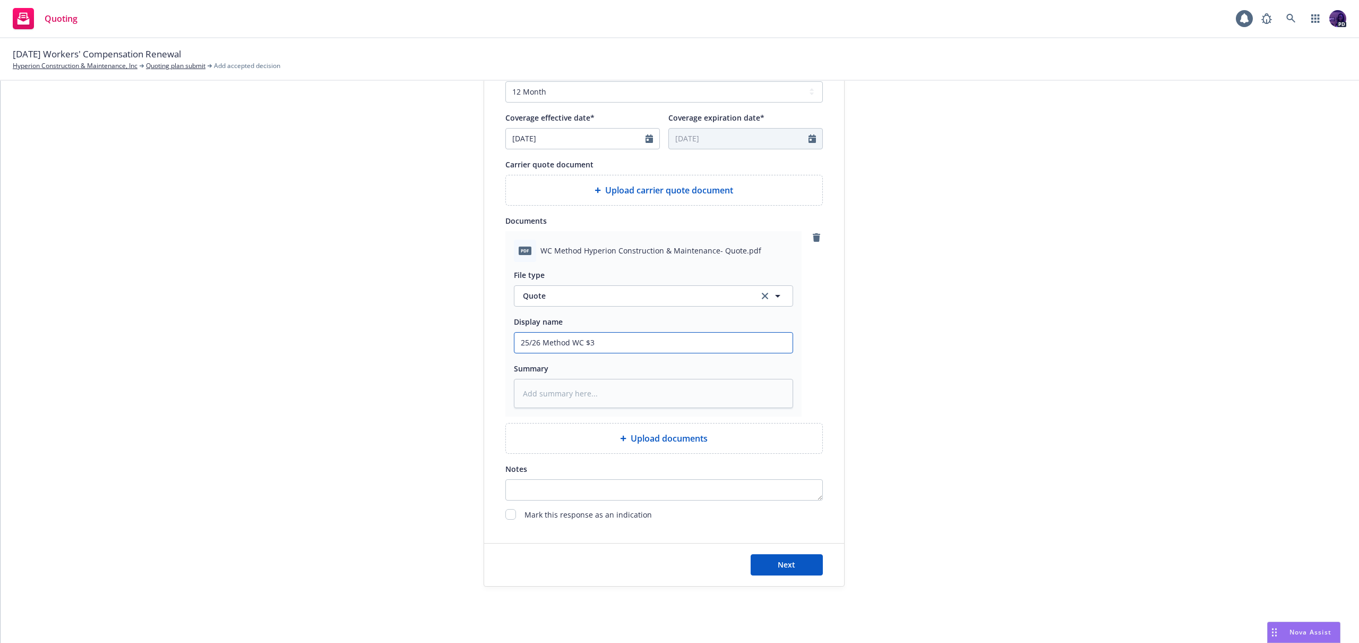
type input "25/26 Method WC $37"
type textarea "x"
type input "25/26 Method WC $37,"
type textarea "x"
type input "25/26 Method WC $37,9"
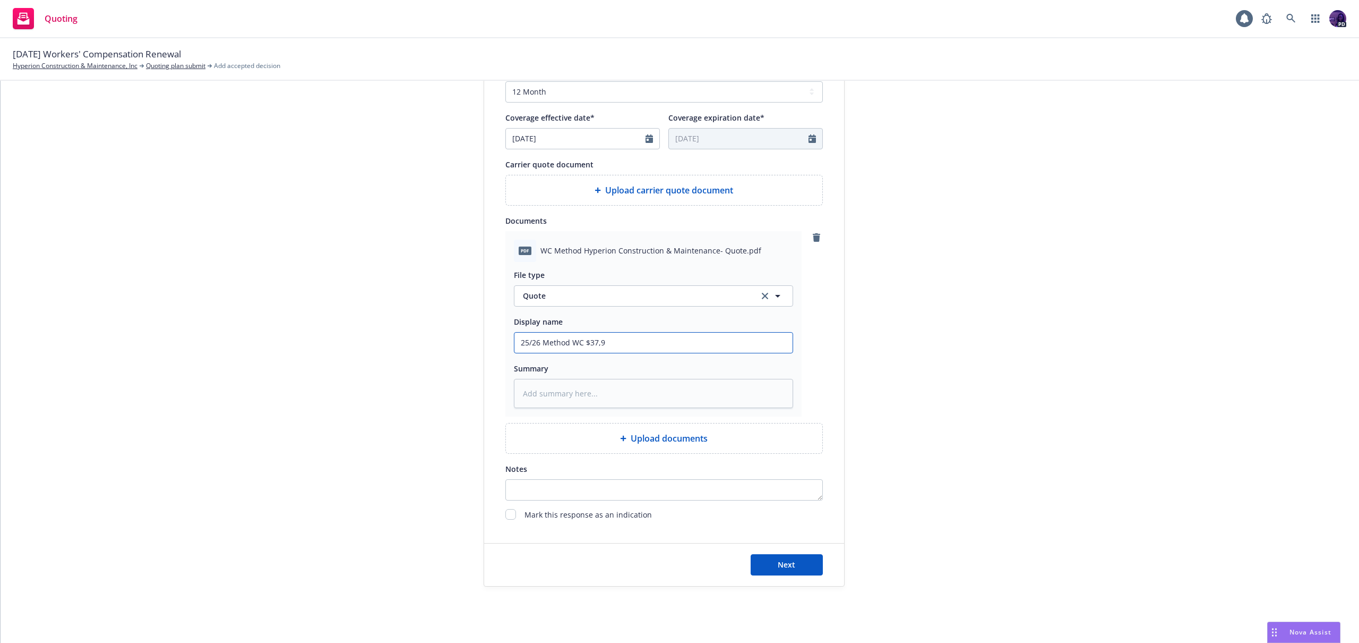
type textarea "x"
type input "25/26 Method WC $37,92"
type textarea "x"
type input "25/26 Method WC $37,927"
click at [799, 563] on button "Next" at bounding box center [787, 564] width 72 height 21
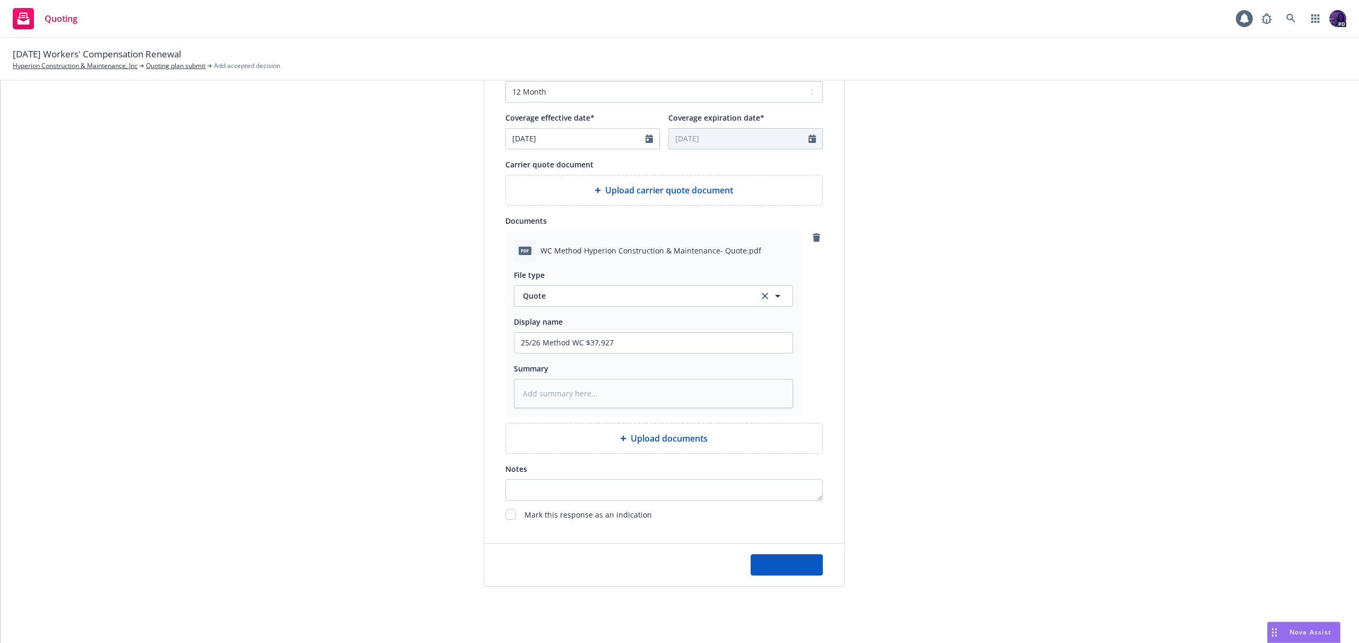
type textarea "x"
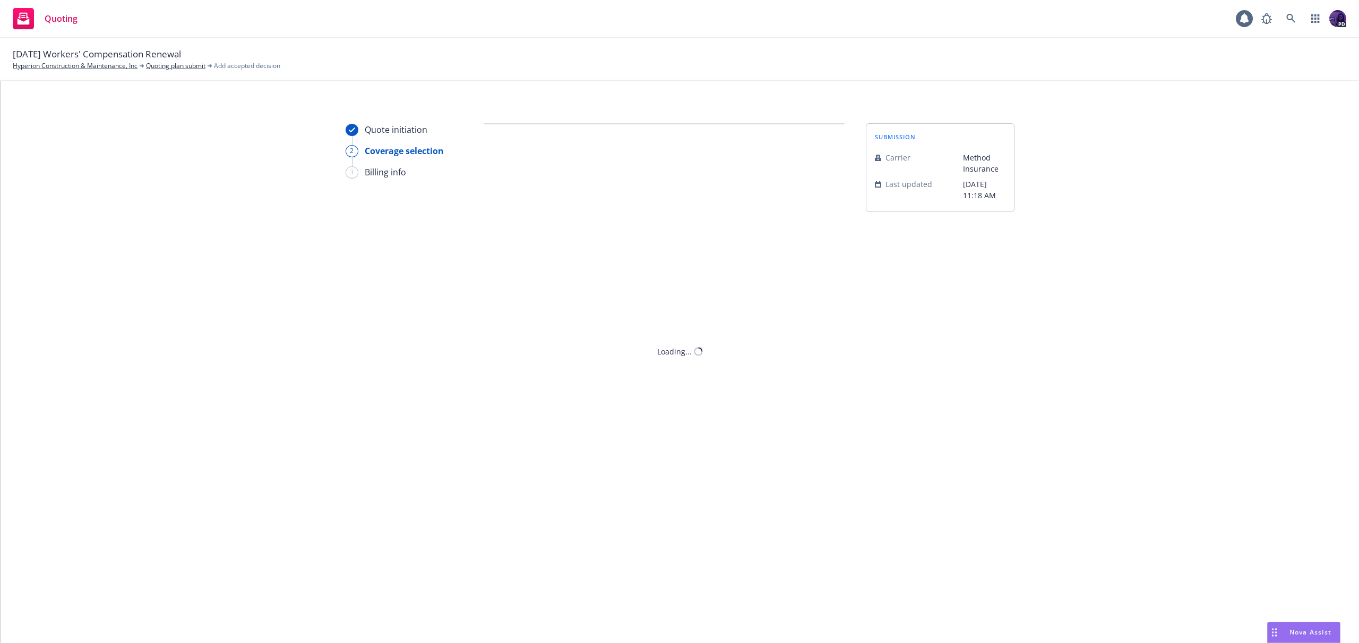
scroll to position [0, 0]
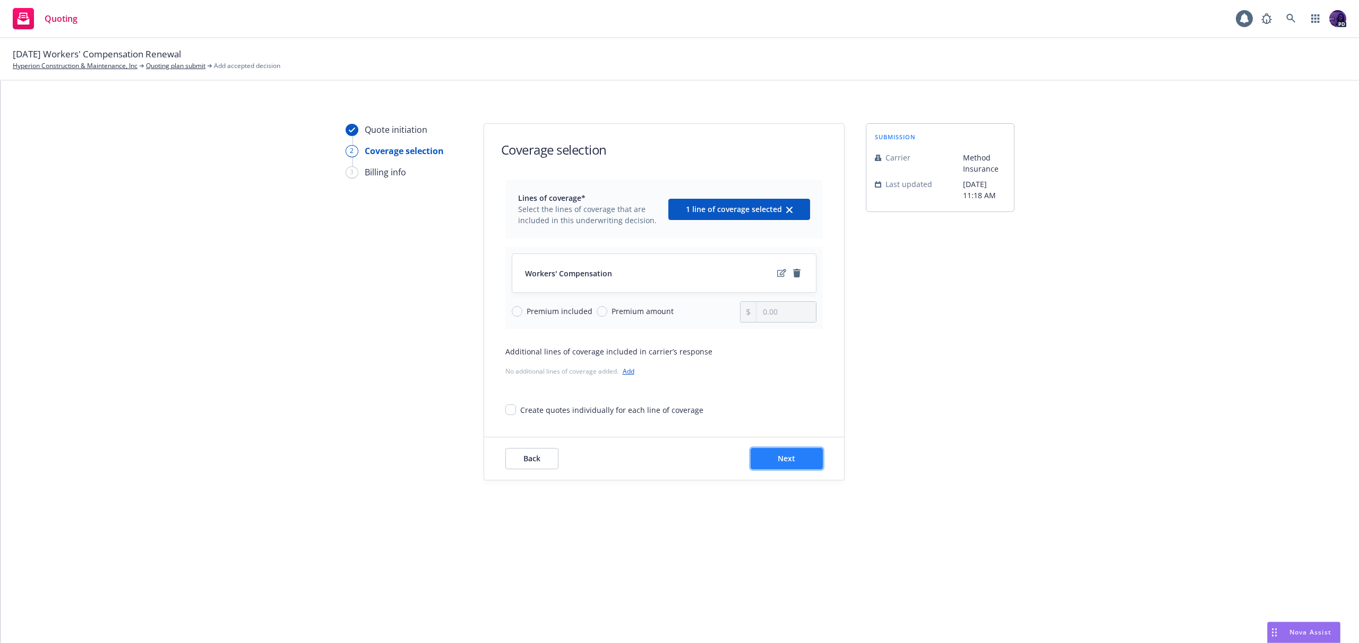
click at [774, 460] on button "Next" at bounding box center [787, 458] width 72 height 21
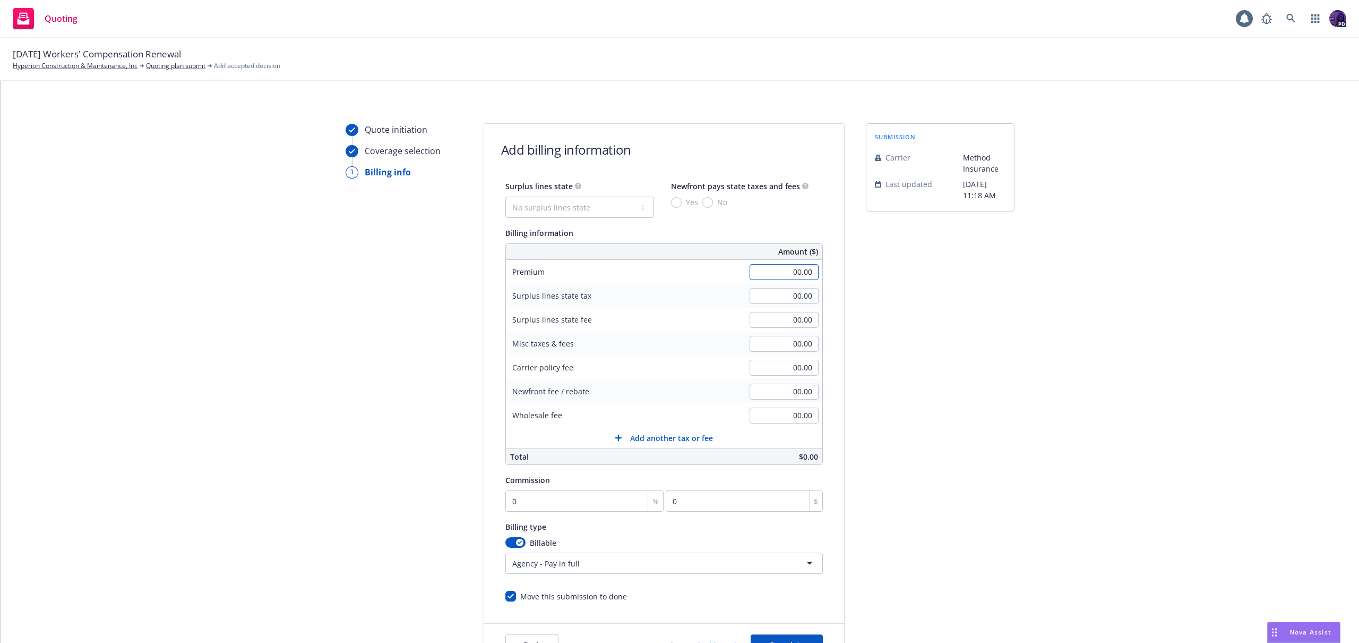
click at [758, 267] on input "00.00" at bounding box center [784, 272] width 69 height 16
click at [759, 267] on input "00.00" at bounding box center [784, 272] width 69 height 16
type input "34,624.00"
click at [778, 341] on input "00.00" at bounding box center [784, 344] width 69 height 16
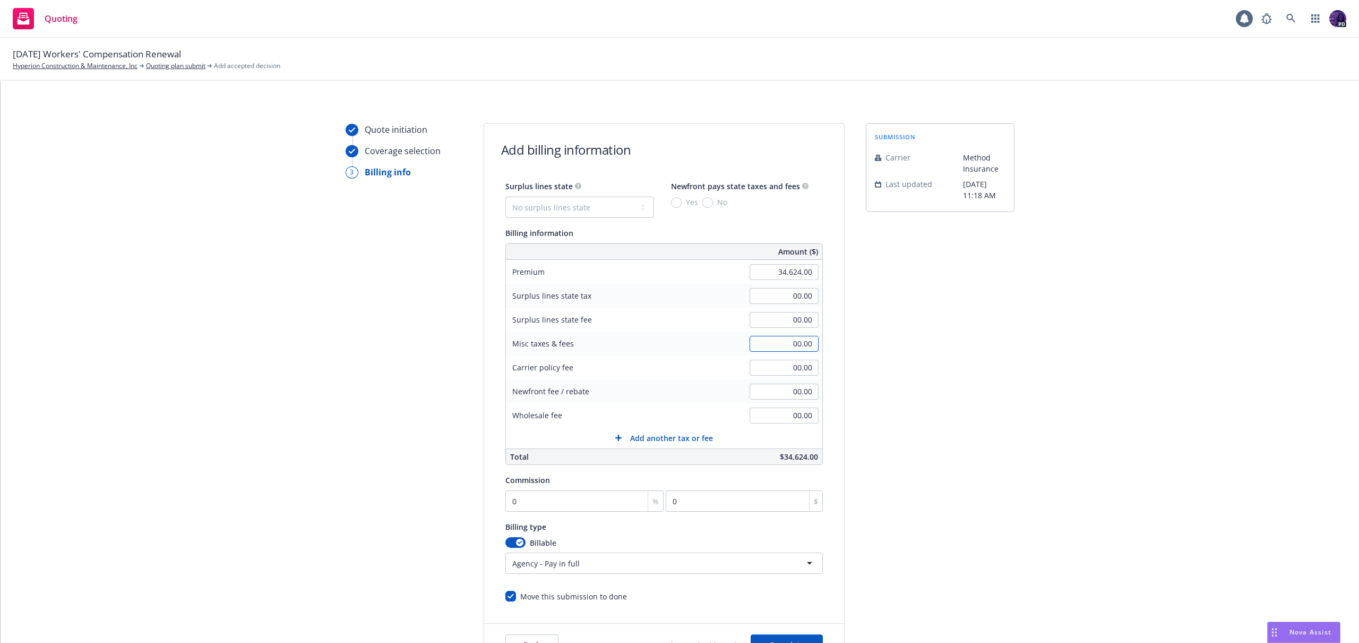
click at [778, 341] on input "00.00" at bounding box center [784, 344] width 69 height 16
type input "3,303.00"
click at [527, 505] on input "0" at bounding box center [585, 500] width 159 height 21
type input "10"
type input "3462.4"
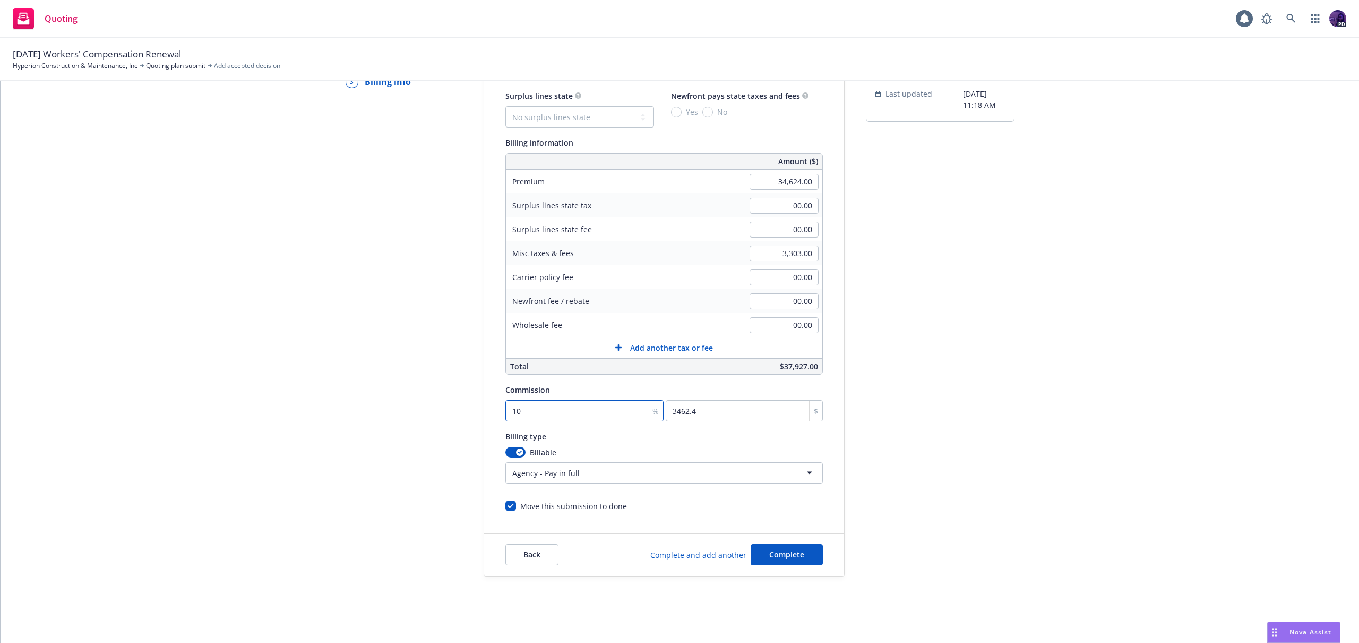
scroll to position [92, 0]
type input "10"
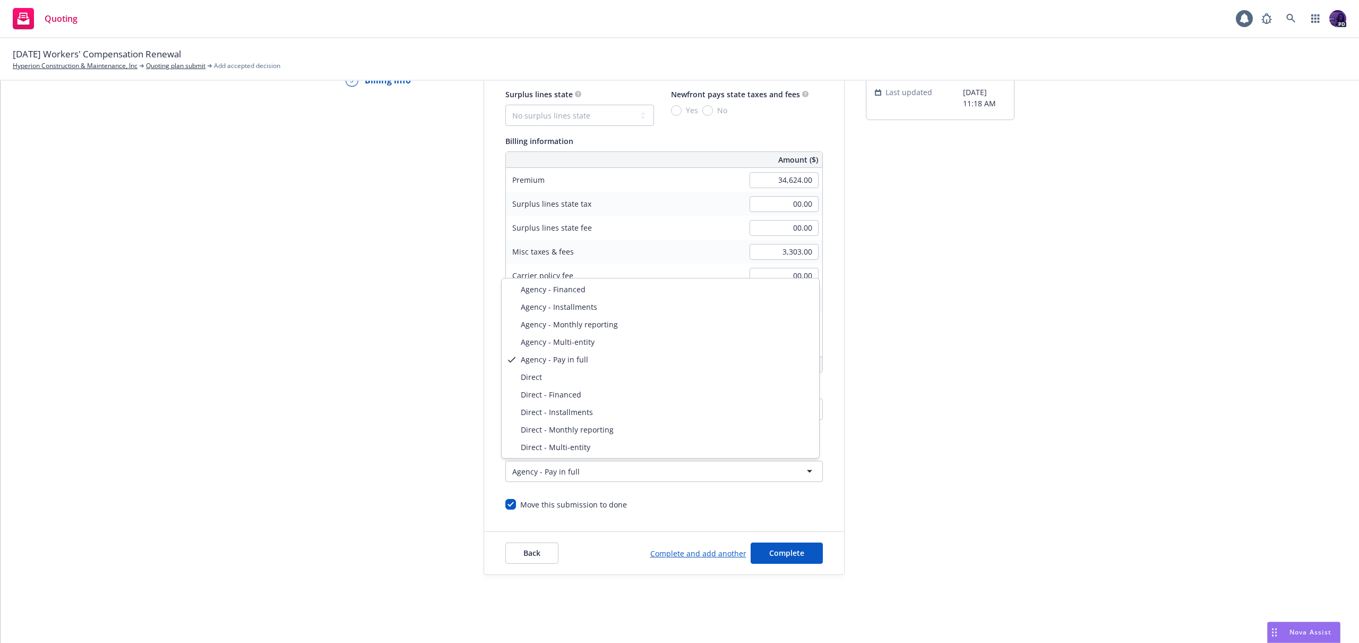
click at [537, 470] on html "Quoting 1 PD 08/14/25 Workers' Compensation Renewal Hyperion Construction & Mai…" at bounding box center [679, 321] width 1359 height 643
select select "DIRECT"
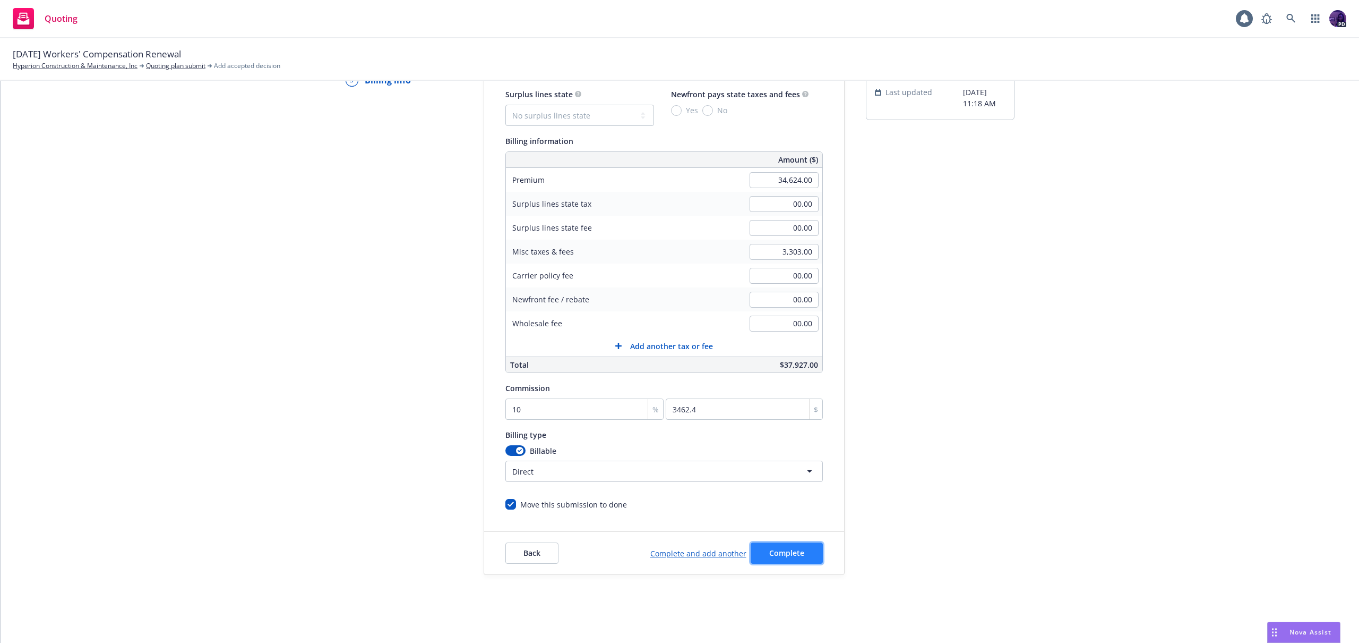
click at [791, 554] on span "Complete" at bounding box center [786, 552] width 35 height 10
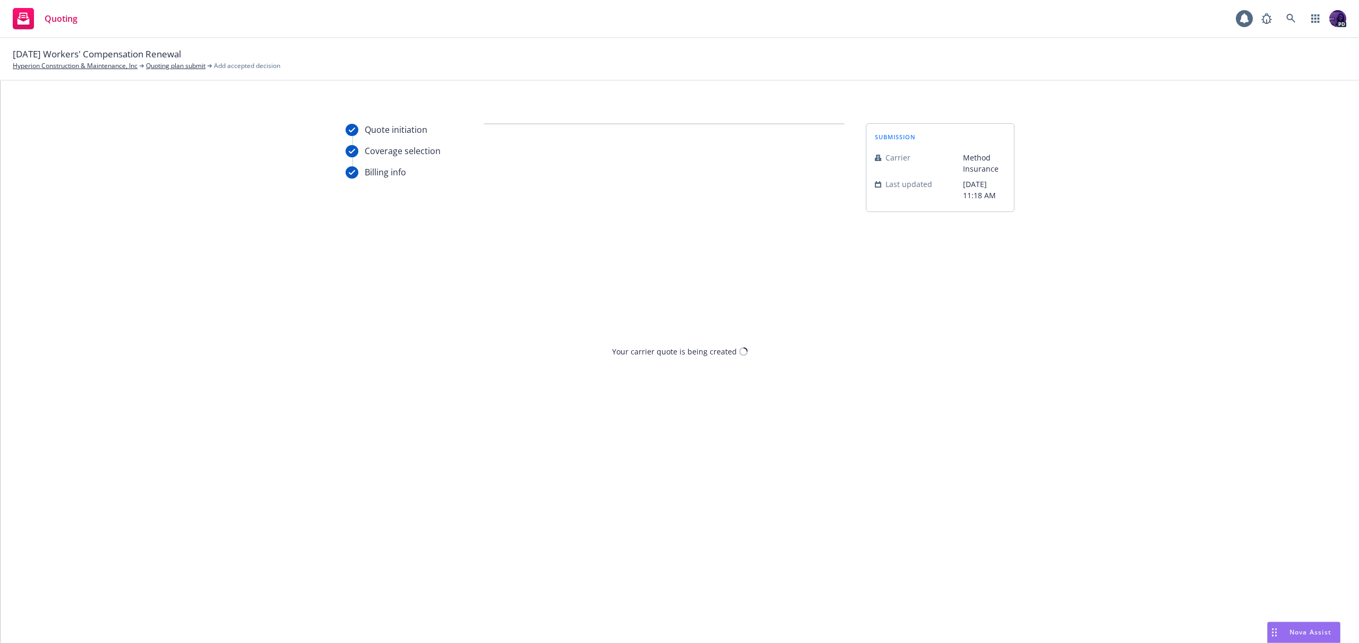
scroll to position [0, 0]
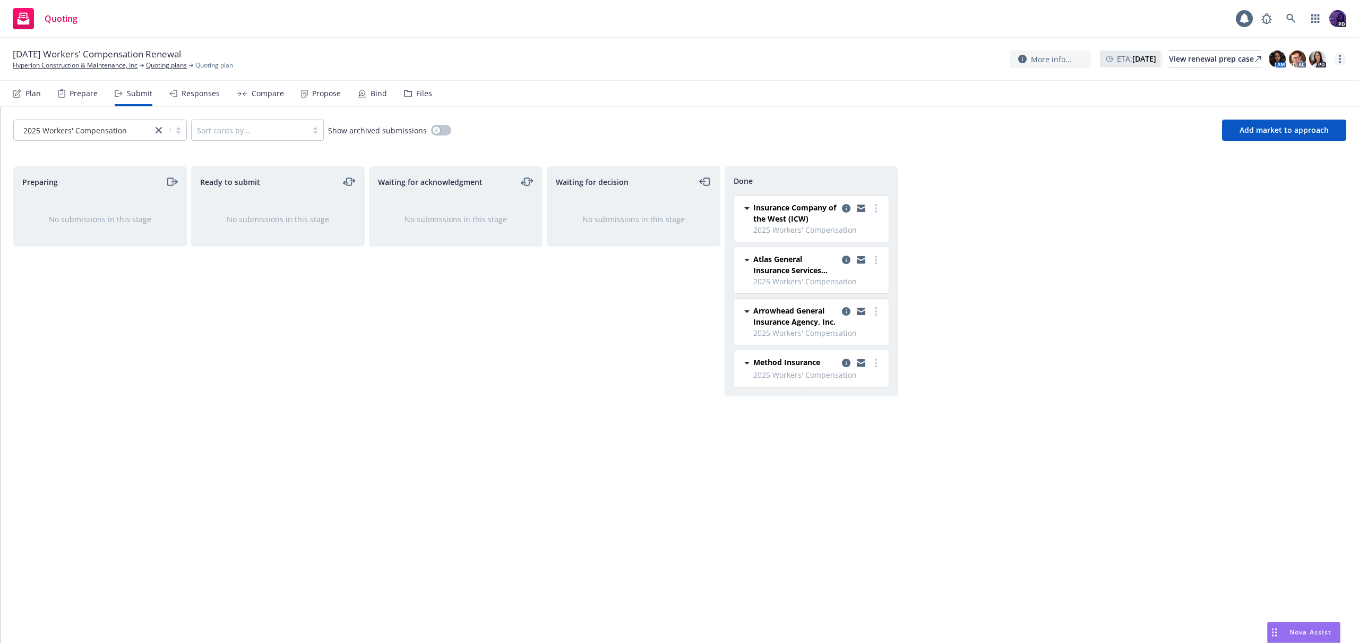
click at [1338, 56] on link "more" at bounding box center [1340, 59] width 13 height 13
drag, startPoint x: 1292, startPoint y: 82, endPoint x: 1283, endPoint y: 82, distance: 8.5
click at [1291, 82] on link "Copy logging email" at bounding box center [1287, 80] width 118 height 21
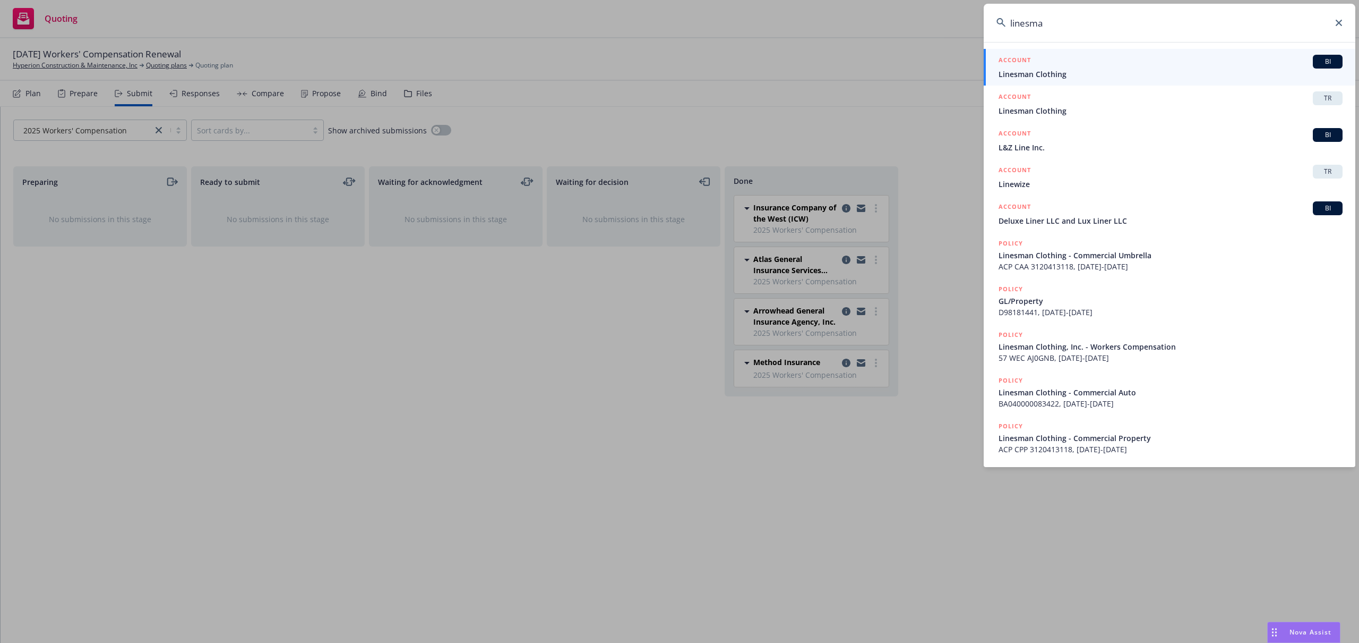
type input "linesman"
